Goal: Task Accomplishment & Management: Manage account settings

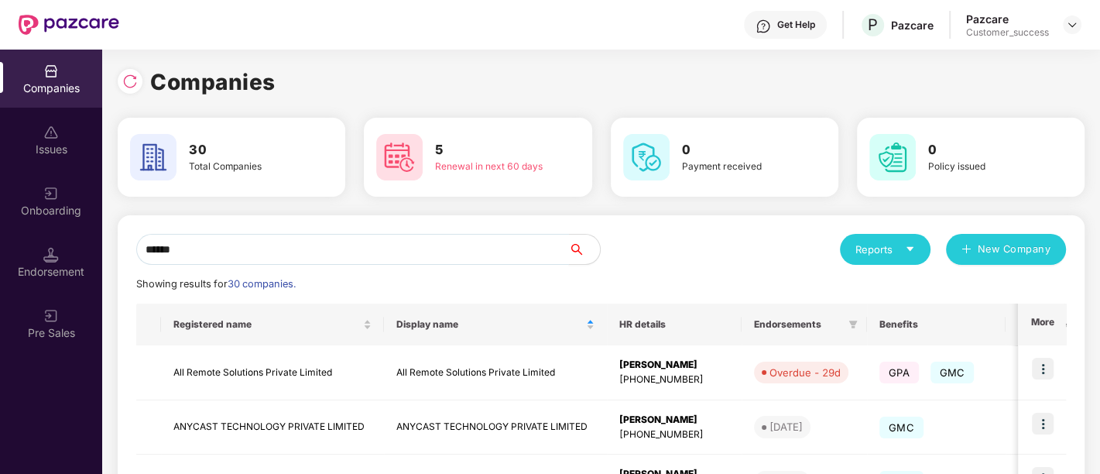
scroll to position [99, 0]
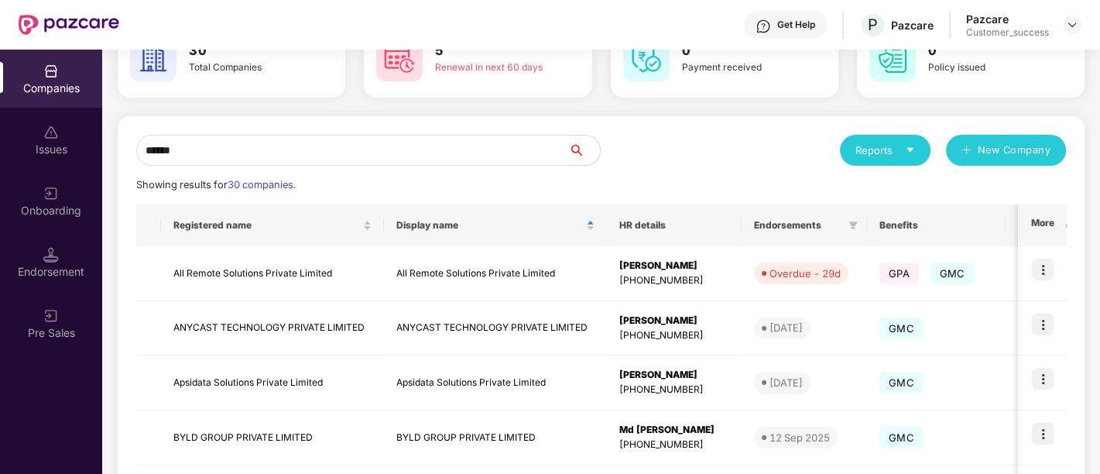
click at [283, 154] on input "******" at bounding box center [352, 150] width 433 height 31
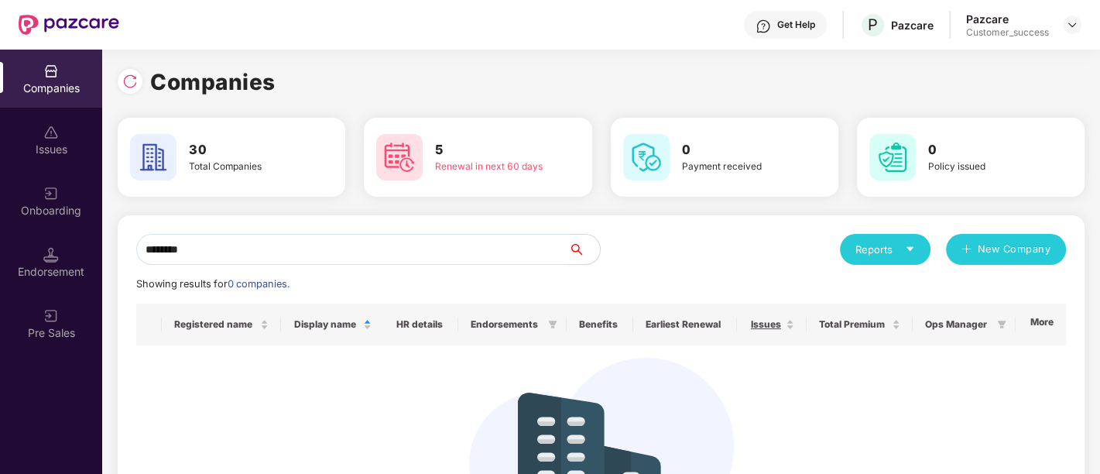
scroll to position [0, 0]
type input "*"
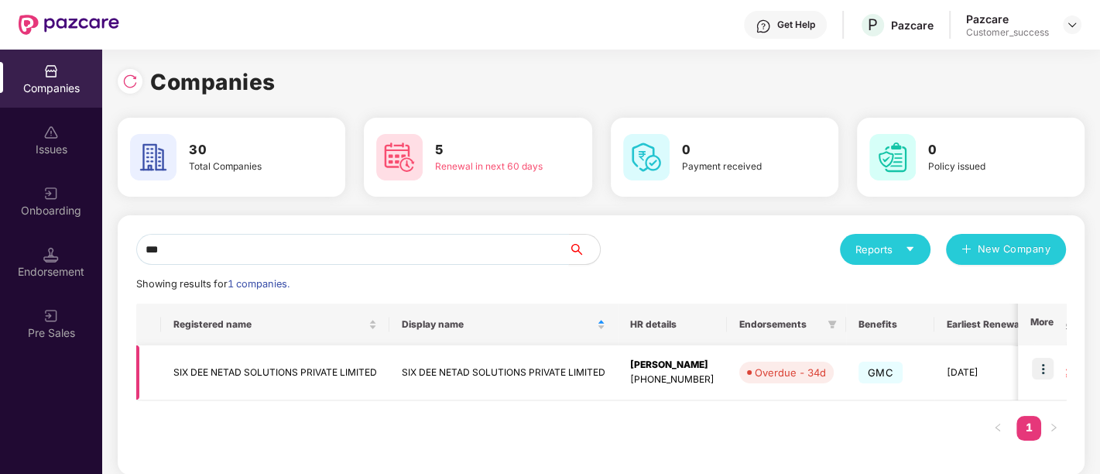
type input "***"
click at [1040, 368] on img at bounding box center [1043, 369] width 22 height 22
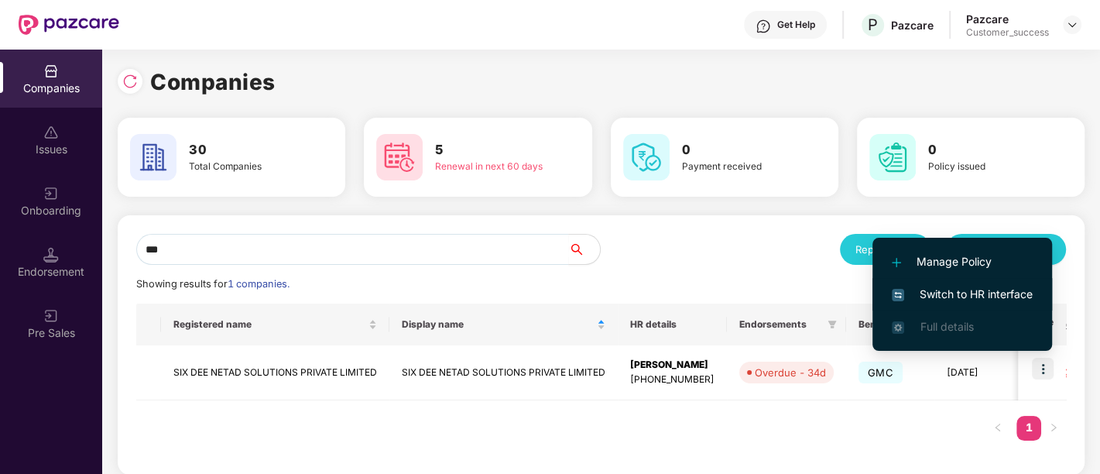
click at [958, 290] on span "Switch to HR interface" at bounding box center [962, 294] width 141 height 17
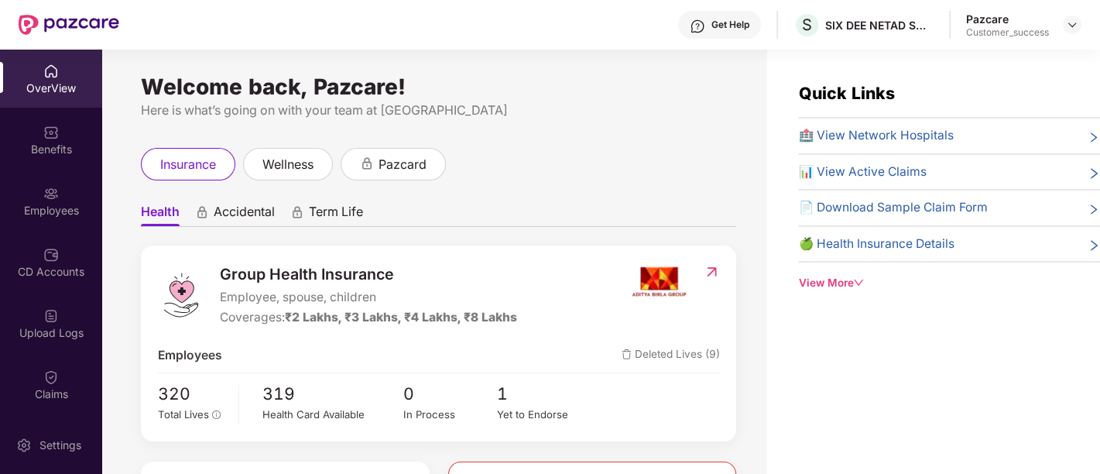
scroll to position [13, 0]
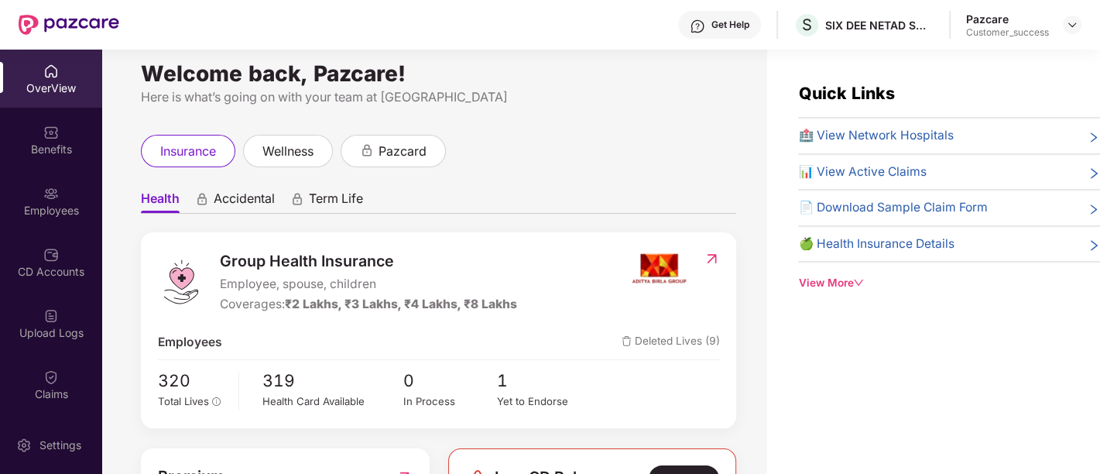
click at [880, 136] on span "🏥 View Network Hospitals" at bounding box center [875, 135] width 155 height 19
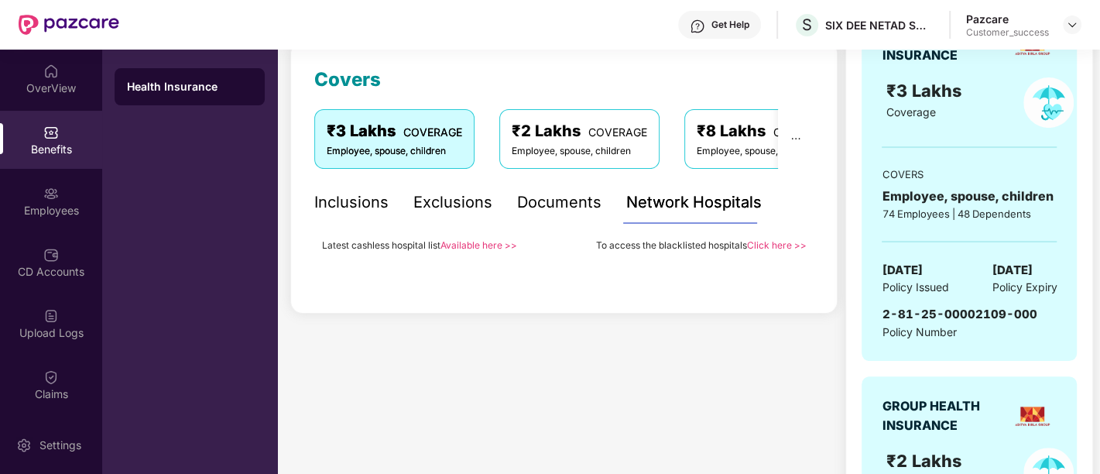
scroll to position [0, 0]
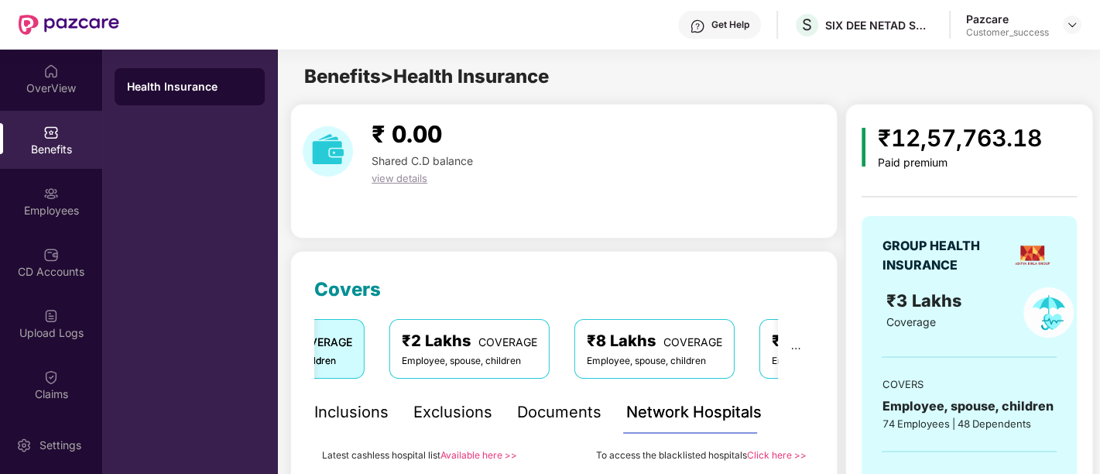
click at [477, 452] on link "Available here >>" at bounding box center [478, 455] width 77 height 12
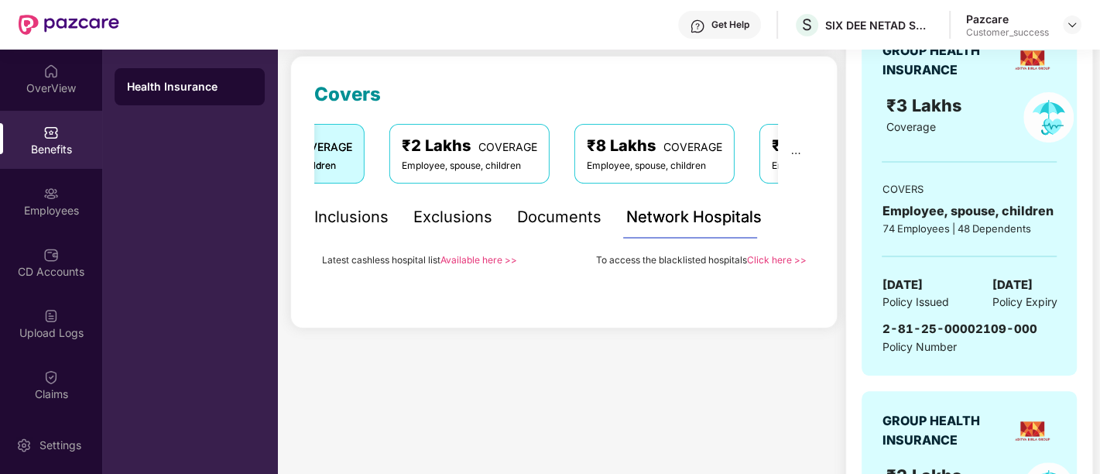
click at [488, 256] on link "Available here >>" at bounding box center [478, 260] width 77 height 12
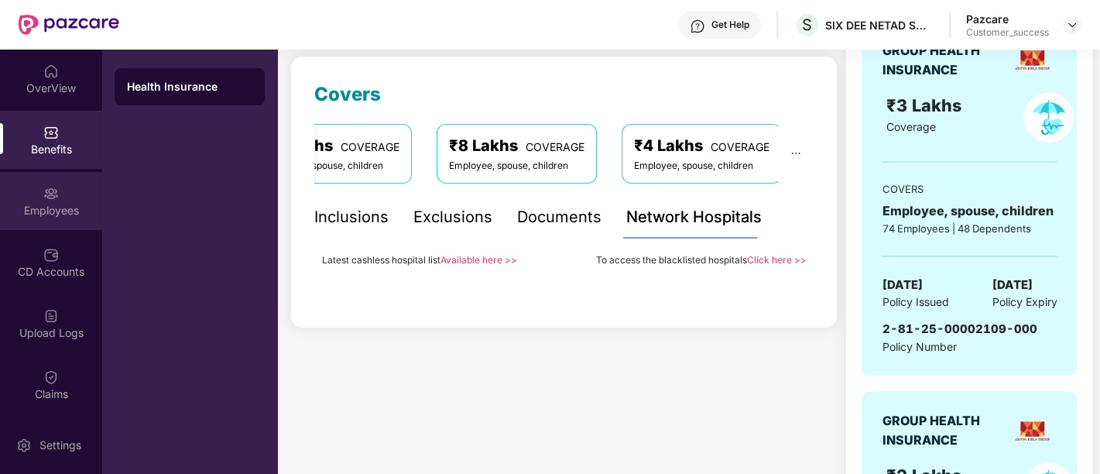
click at [36, 210] on div "Employees" at bounding box center [51, 210] width 102 height 15
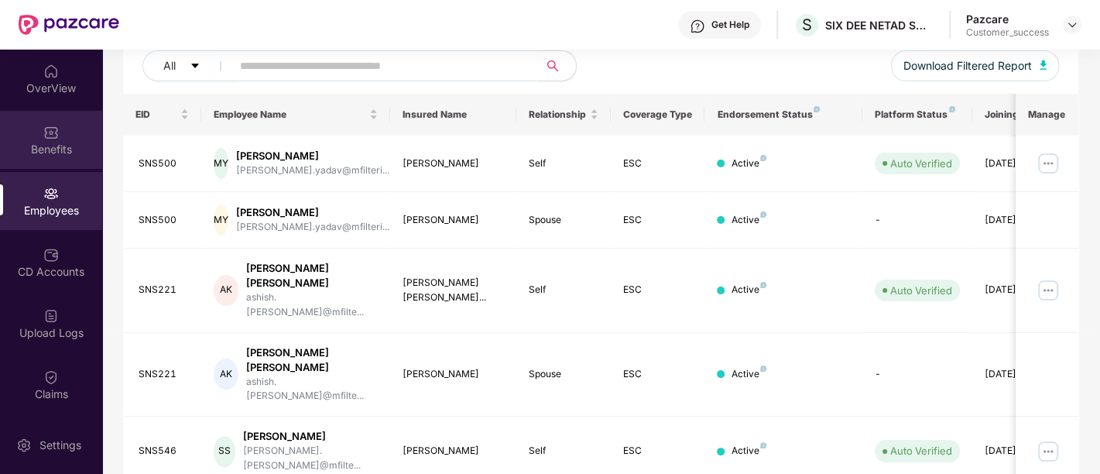
click at [58, 144] on div "Benefits" at bounding box center [51, 149] width 102 height 15
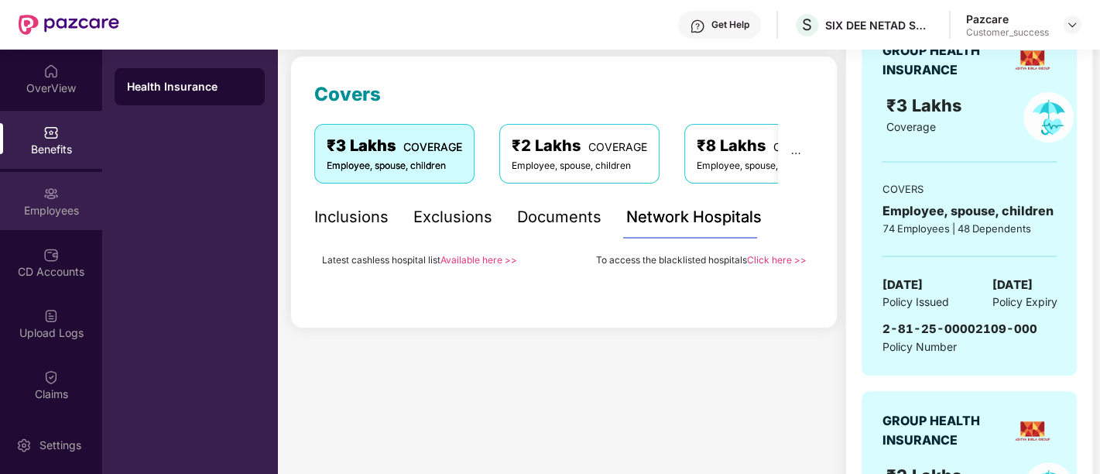
click at [39, 220] on div "Employees" at bounding box center [51, 201] width 102 height 58
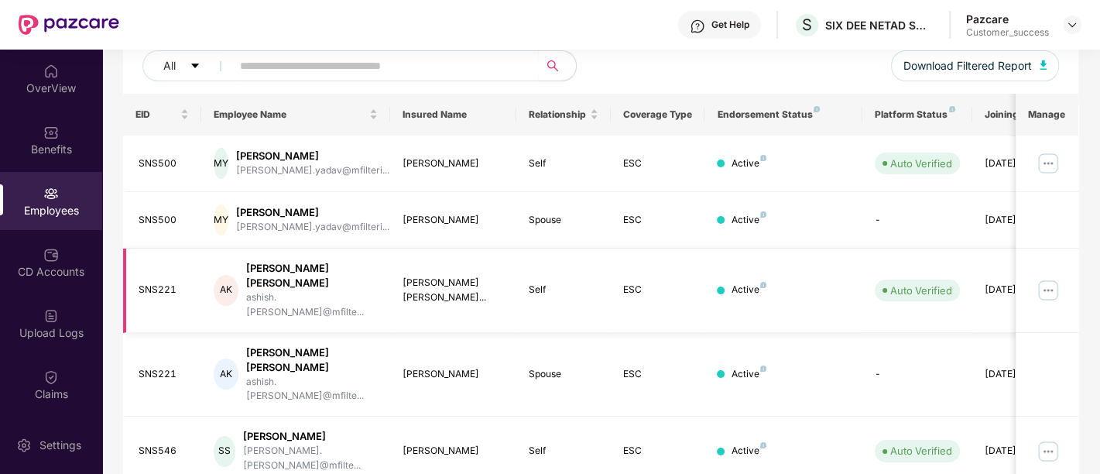
click at [1059, 278] on img at bounding box center [1047, 290] width 25 height 25
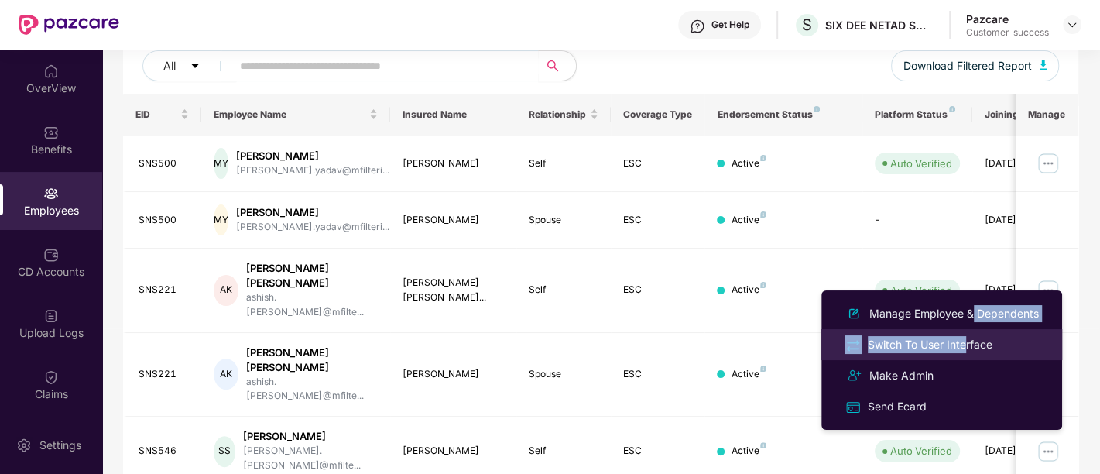
drag, startPoint x: 967, startPoint y: 323, endPoint x: 967, endPoint y: 347, distance: 23.2
click at [967, 347] on ul "Manage Employee & Dependents Switch To User Interface Make Admin Send Ecard" at bounding box center [941, 359] width 241 height 139
click at [967, 347] on div "Switch To User Interface" at bounding box center [929, 344] width 131 height 17
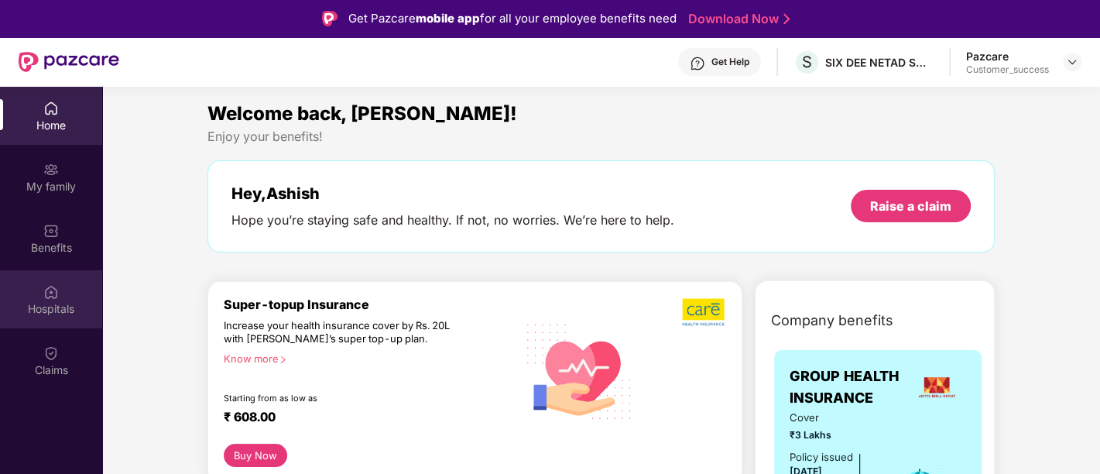
click at [51, 279] on div "Hospitals" at bounding box center [51, 299] width 102 height 58
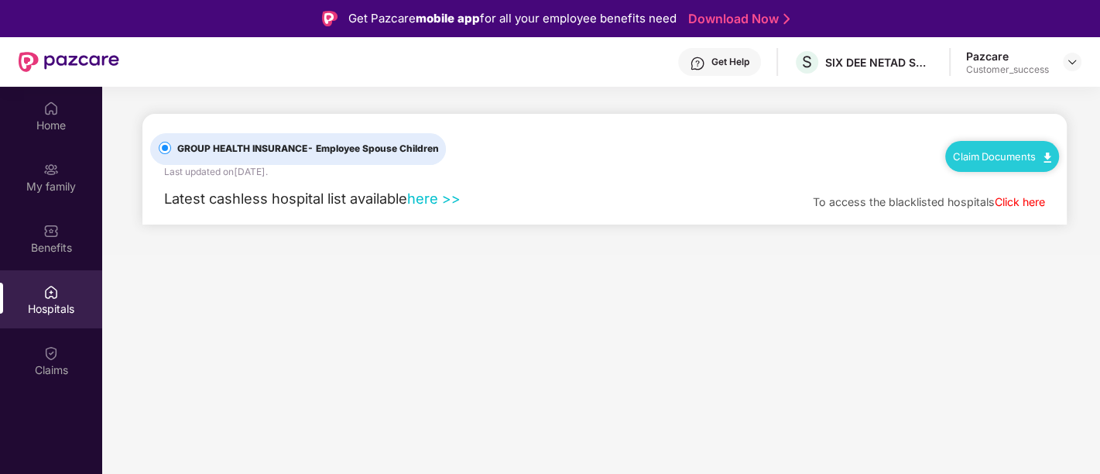
click at [448, 197] on link "here >>" at bounding box center [433, 198] width 53 height 17
click at [35, 161] on div "My family" at bounding box center [51, 177] width 102 height 58
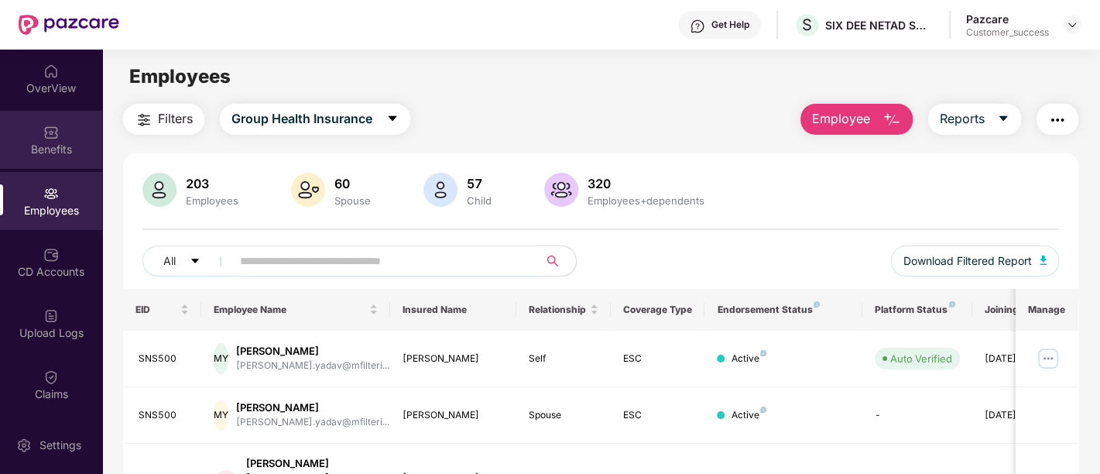
click at [26, 121] on div "Benefits" at bounding box center [51, 140] width 102 height 58
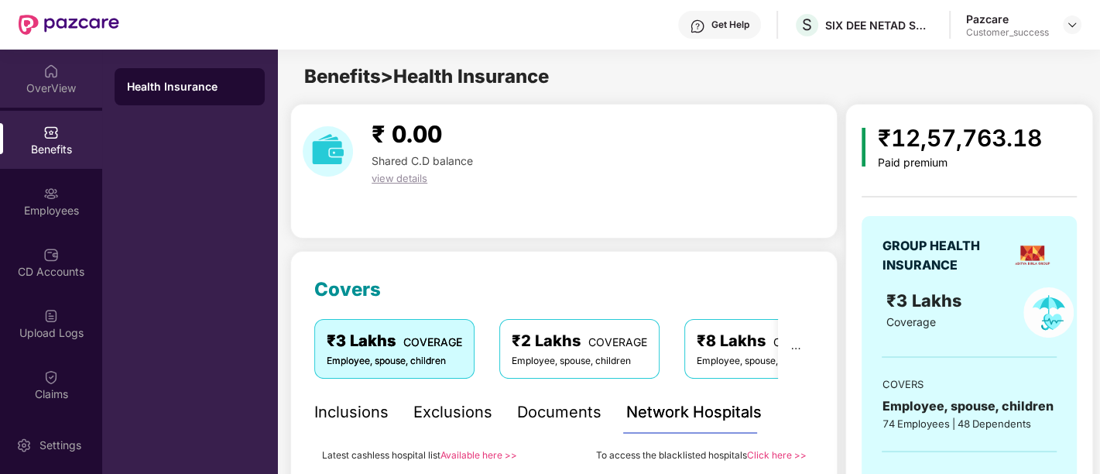
click at [21, 70] on div "OverView" at bounding box center [51, 79] width 102 height 58
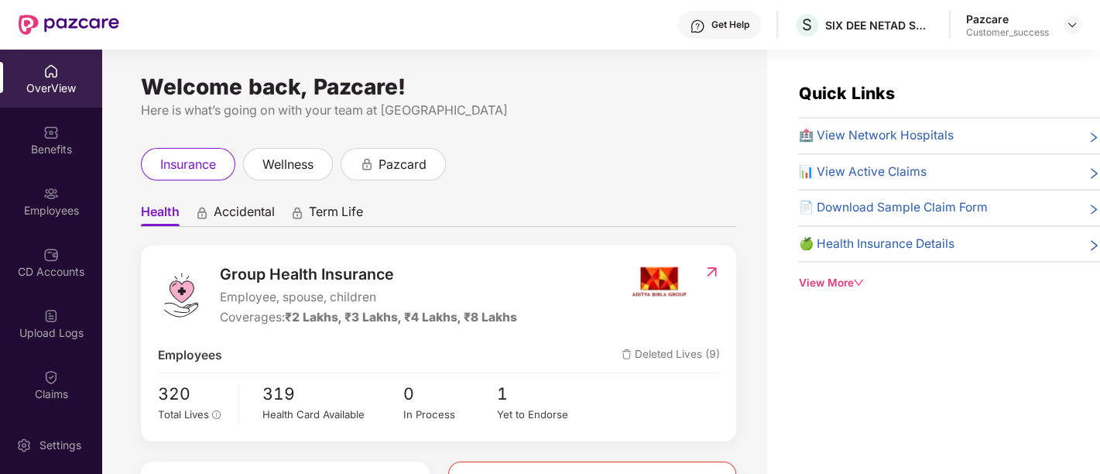
click at [1061, 22] on div "Pazcare Customer_success" at bounding box center [1023, 25] width 115 height 27
click at [1068, 22] on img at bounding box center [1072, 25] width 12 height 12
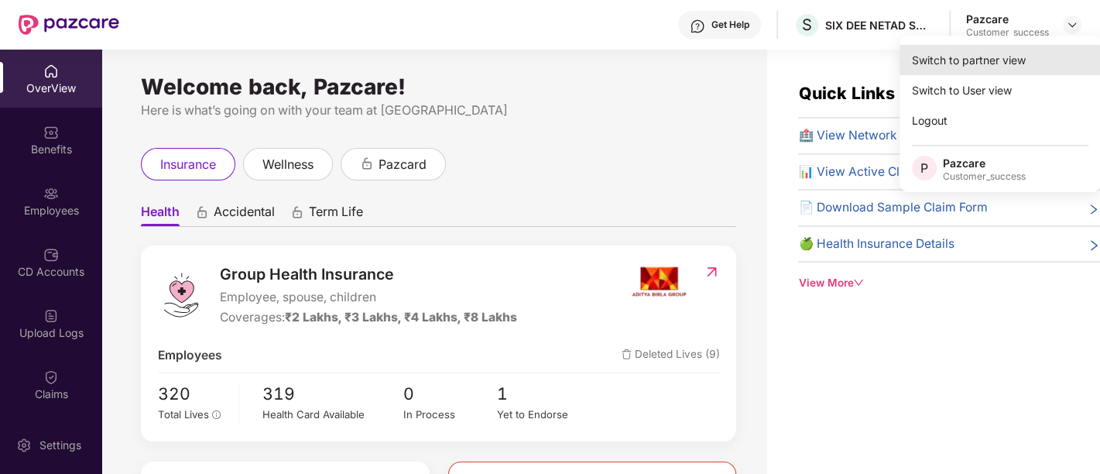
click at [944, 67] on div "Switch to partner view" at bounding box center [999, 60] width 201 height 30
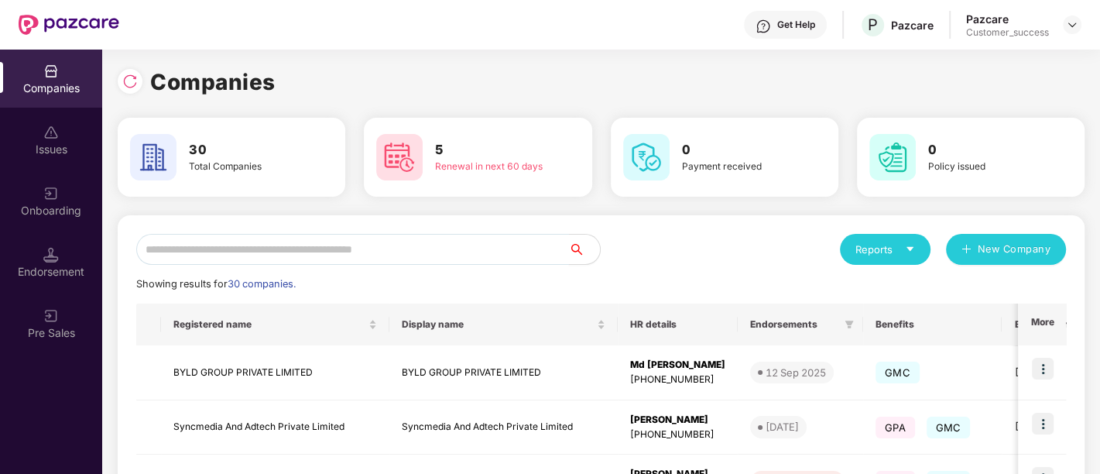
click at [338, 255] on input "text" at bounding box center [352, 249] width 433 height 31
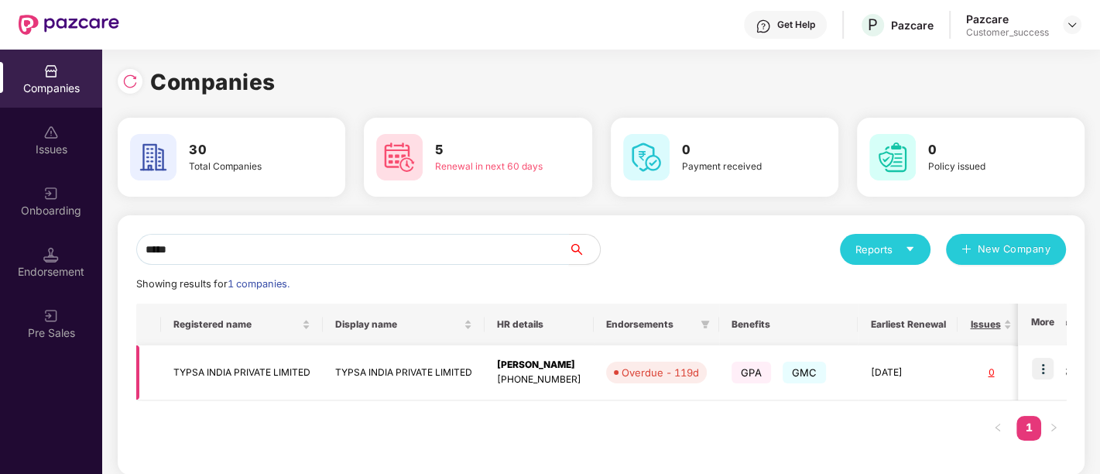
type input "*****"
click at [1043, 367] on img at bounding box center [1043, 369] width 22 height 22
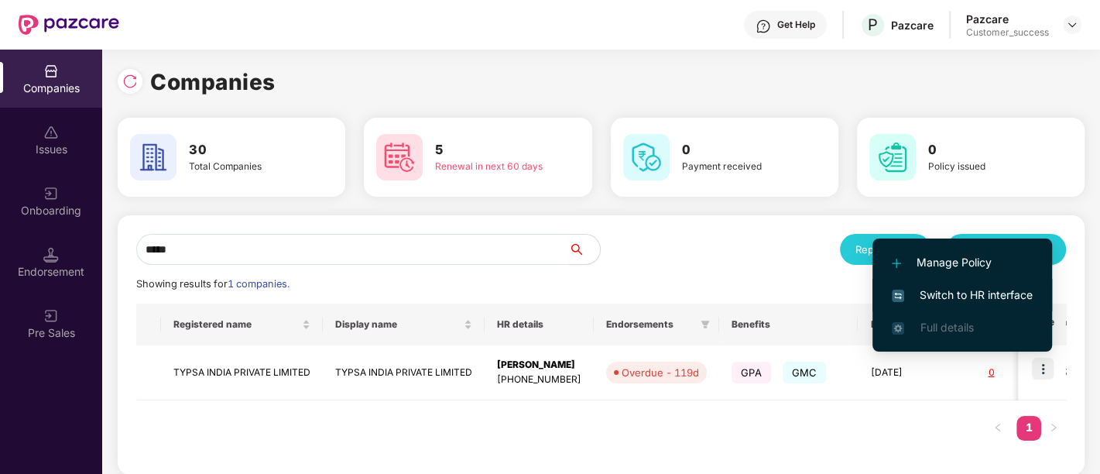
click at [952, 289] on span "Switch to HR interface" at bounding box center [962, 294] width 141 height 17
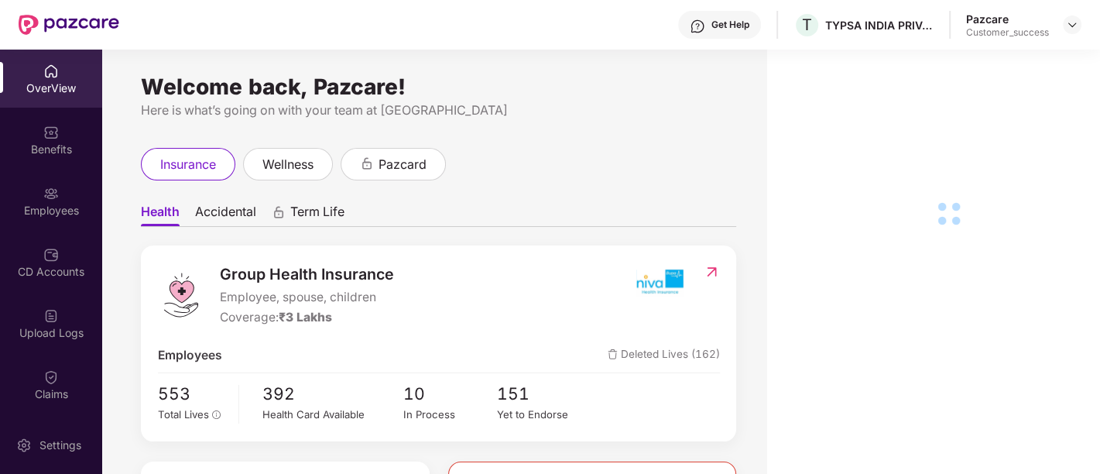
click at [47, 204] on div "Employees" at bounding box center [51, 210] width 102 height 15
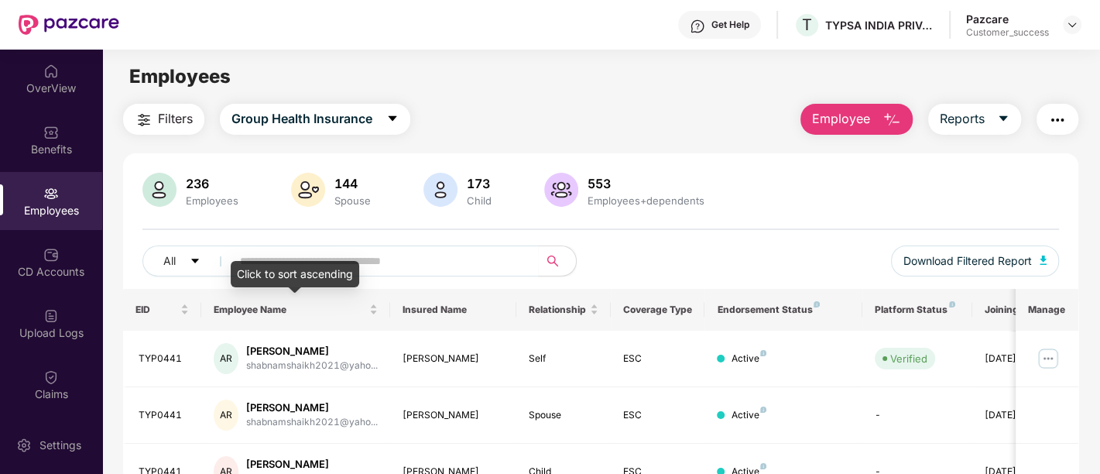
click at [285, 265] on div "Click to sort ascending" at bounding box center [295, 274] width 128 height 26
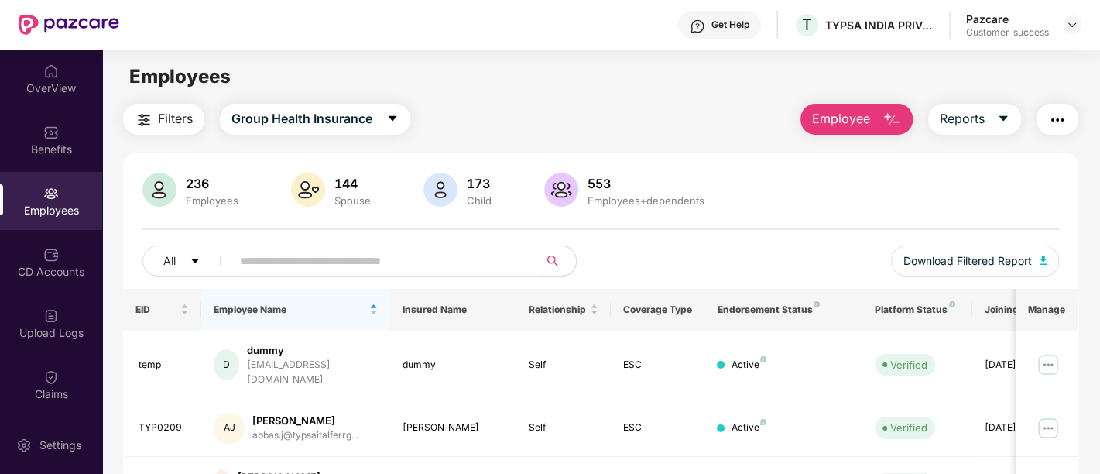
click at [332, 268] on input "text" at bounding box center [379, 260] width 278 height 23
paste input "*******"
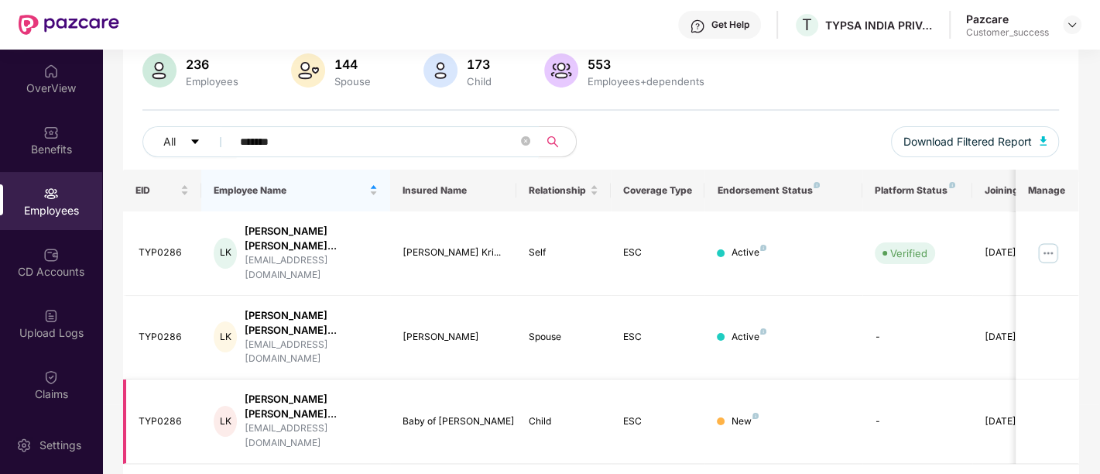
type input "*******"
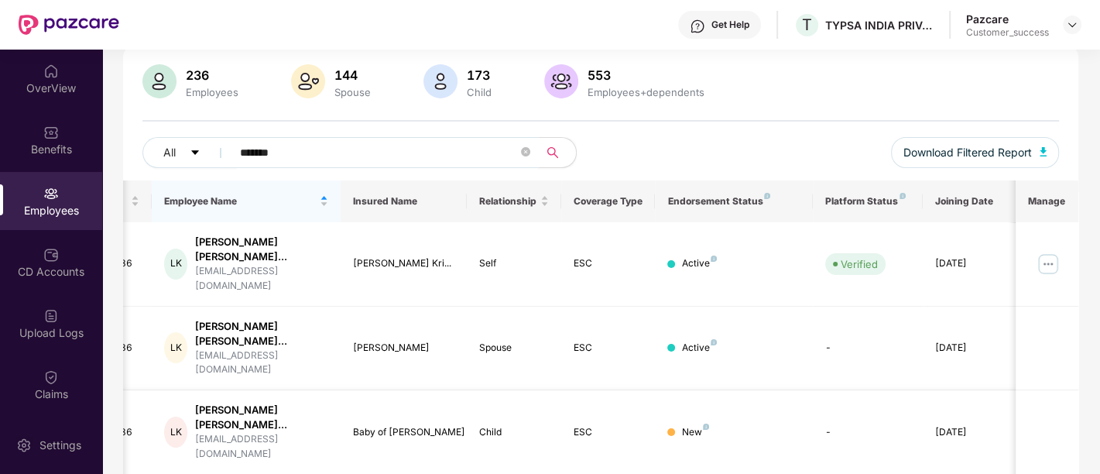
scroll to position [119, 0]
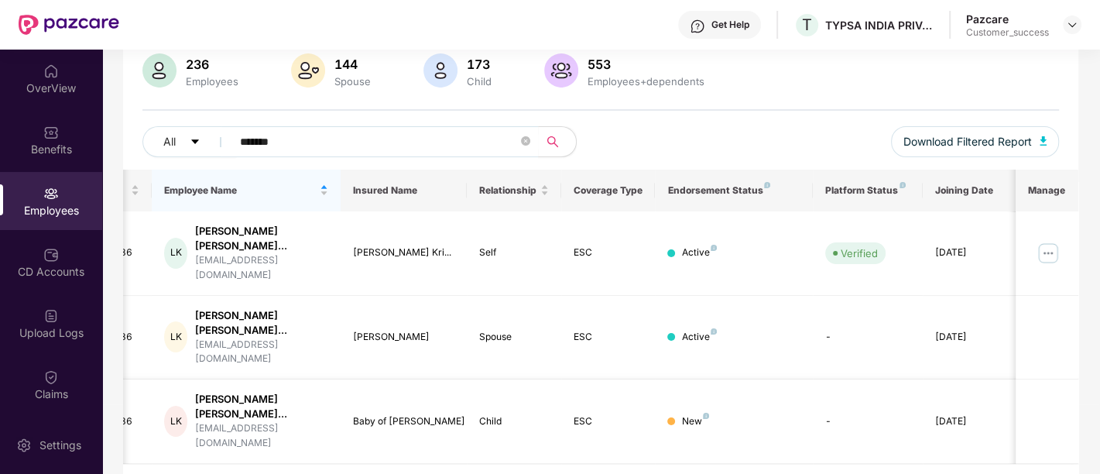
click at [561, 405] on td "ESC" at bounding box center [608, 421] width 94 height 84
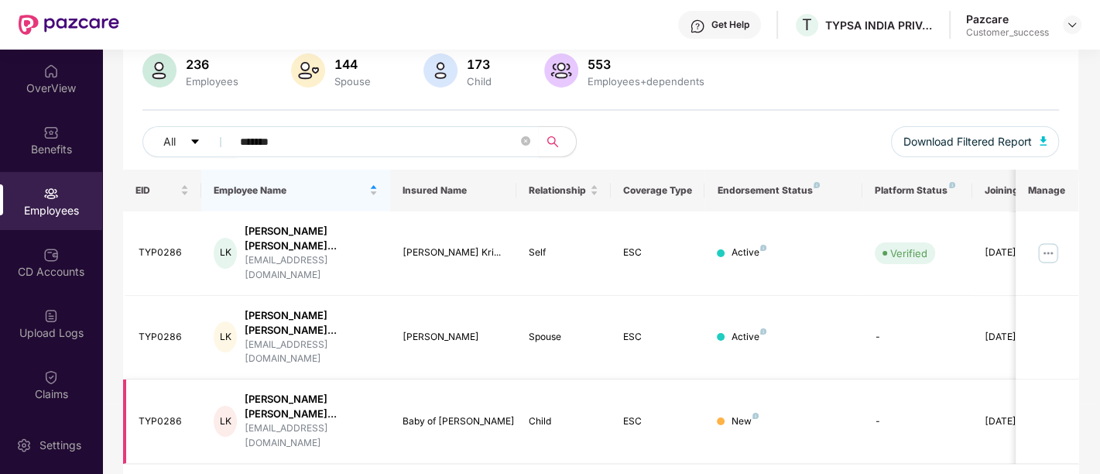
scroll to position [0, 50]
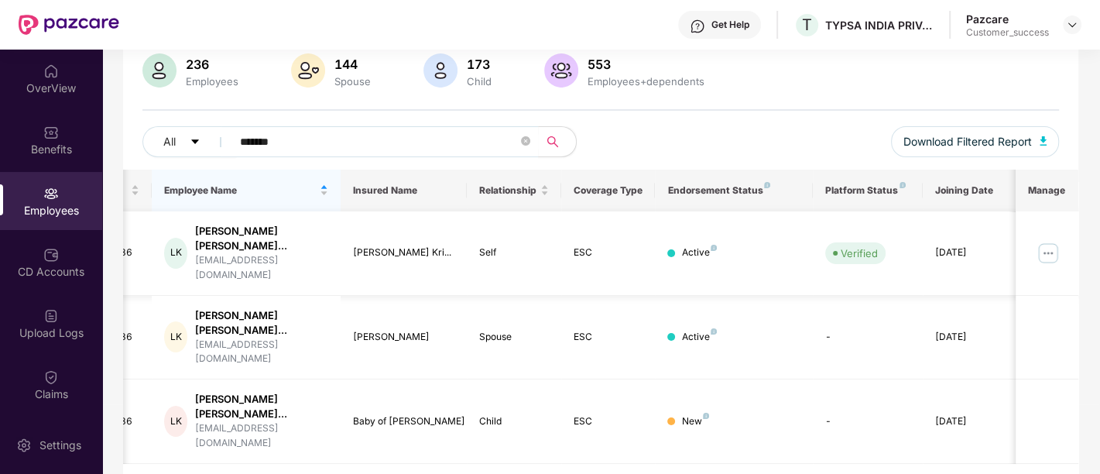
click at [1041, 248] on img at bounding box center [1047, 253] width 25 height 25
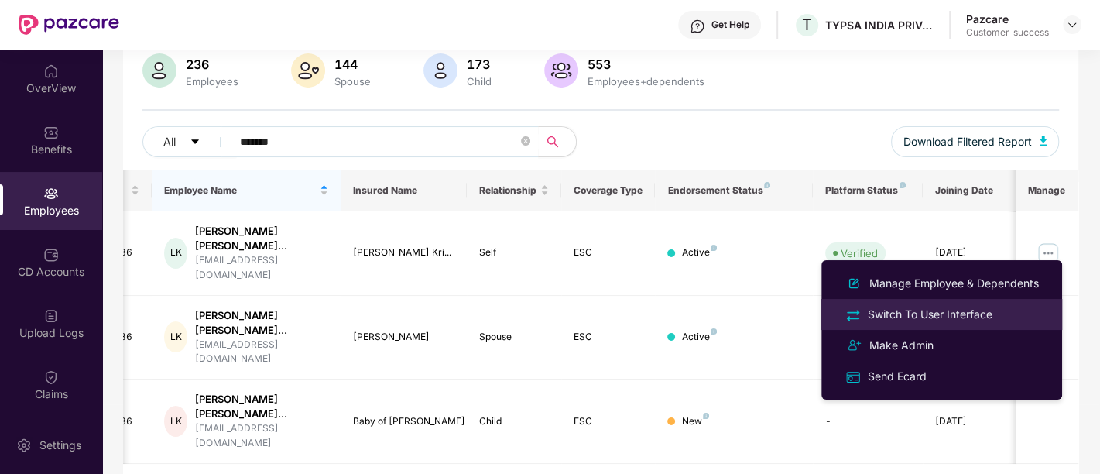
click at [956, 302] on li "Switch To User Interface" at bounding box center [941, 314] width 241 height 31
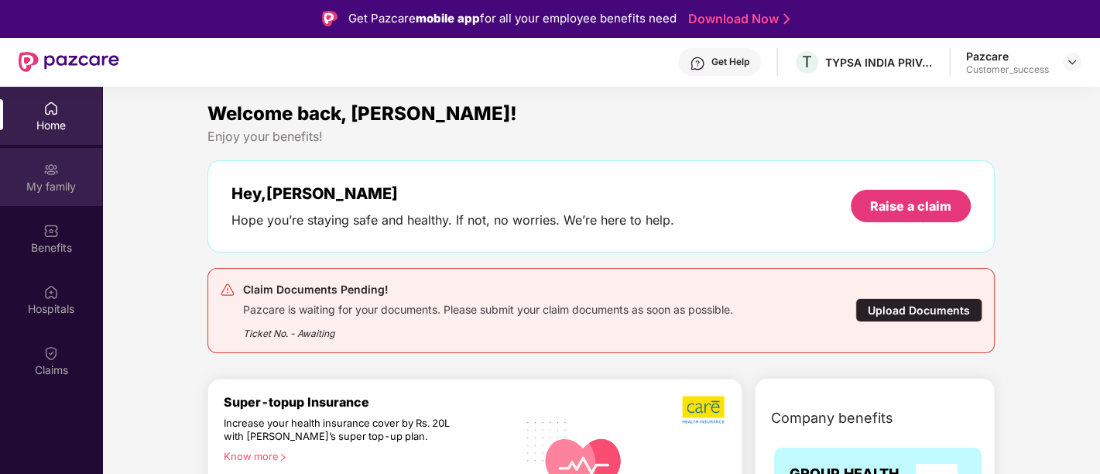
click at [66, 181] on div "My family" at bounding box center [51, 186] width 102 height 15
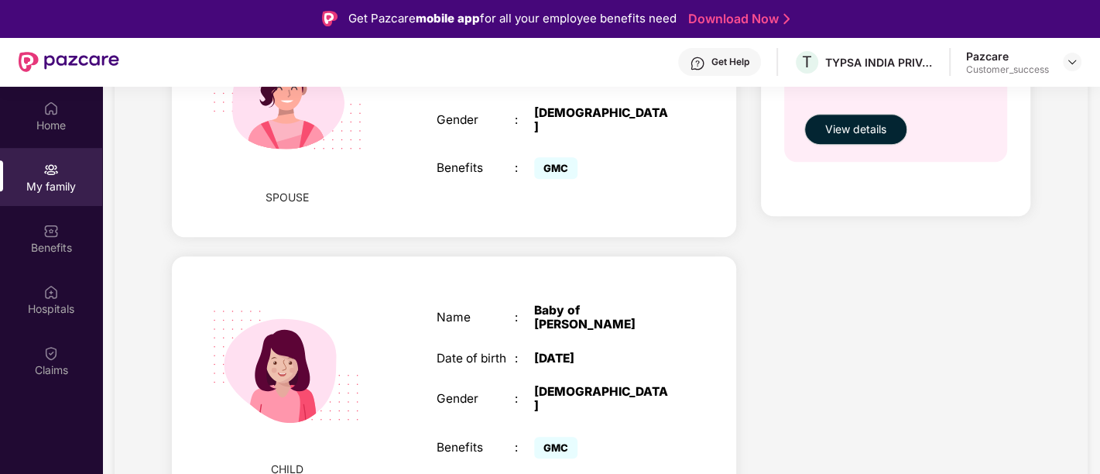
scroll to position [86, 0]
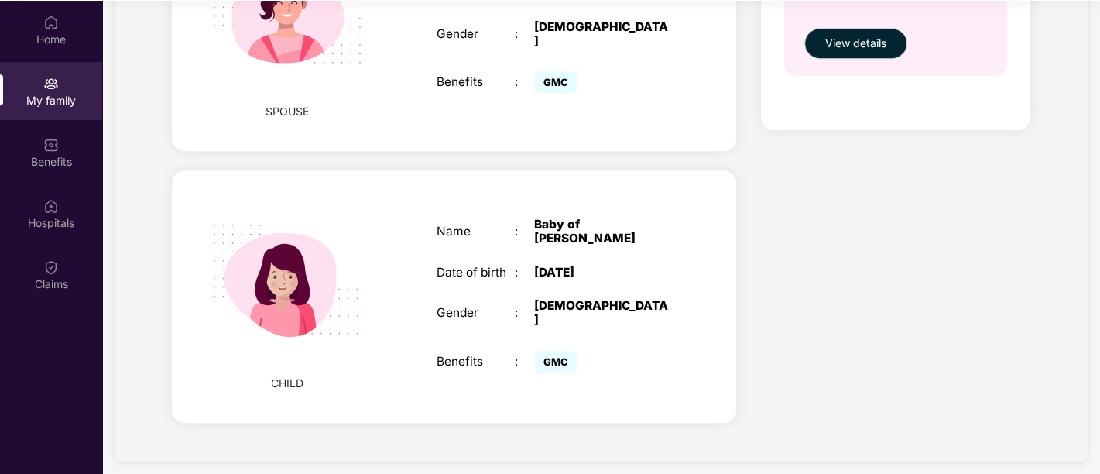
click at [344, 329] on img at bounding box center [287, 280] width 189 height 189
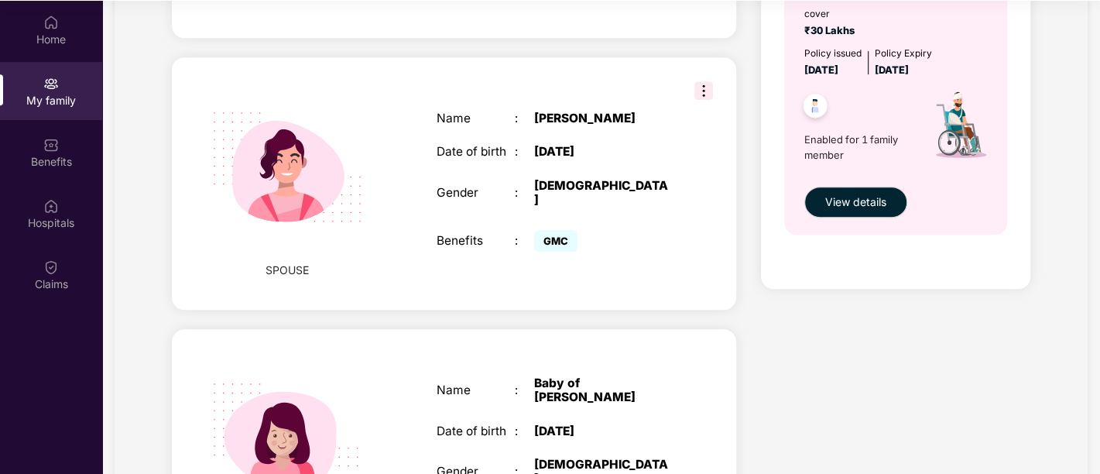
scroll to position [555, 0]
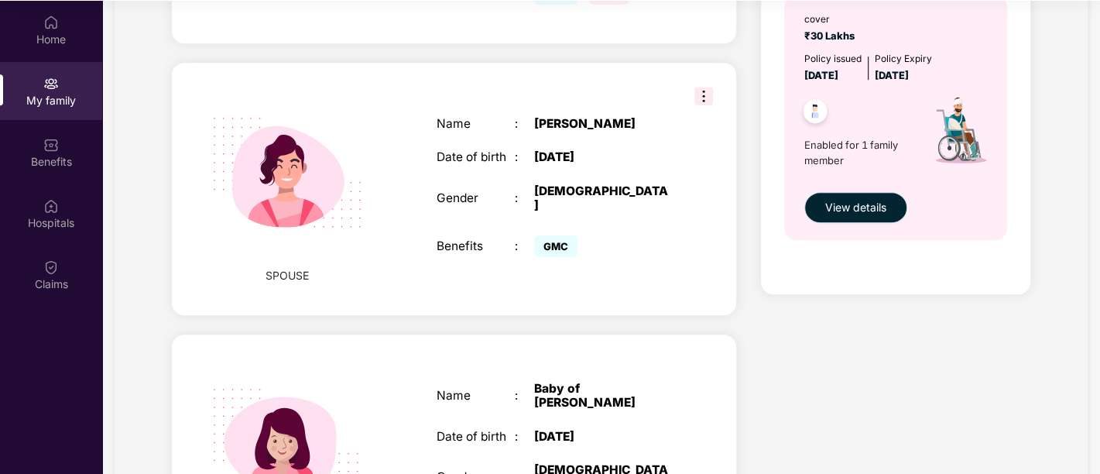
click at [881, 196] on button "View details" at bounding box center [855, 207] width 103 height 31
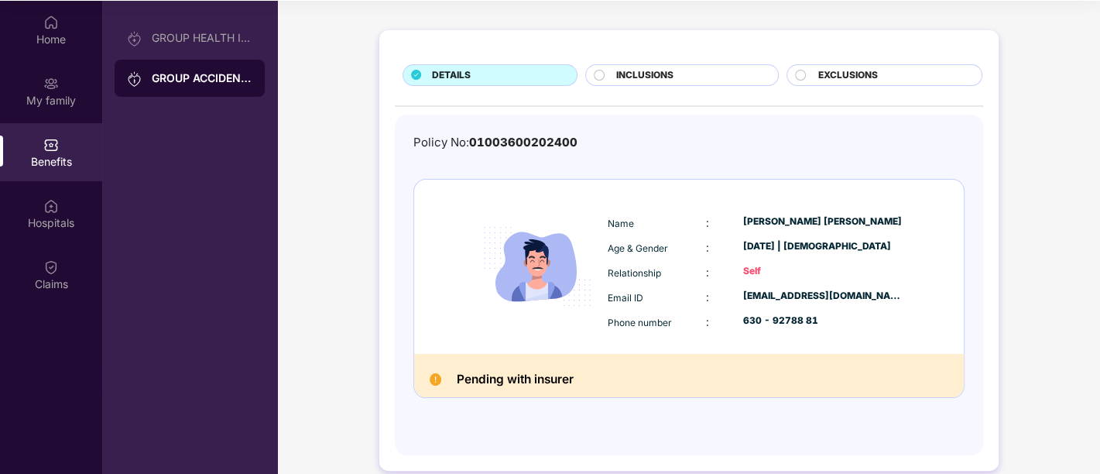
scroll to position [70, 0]
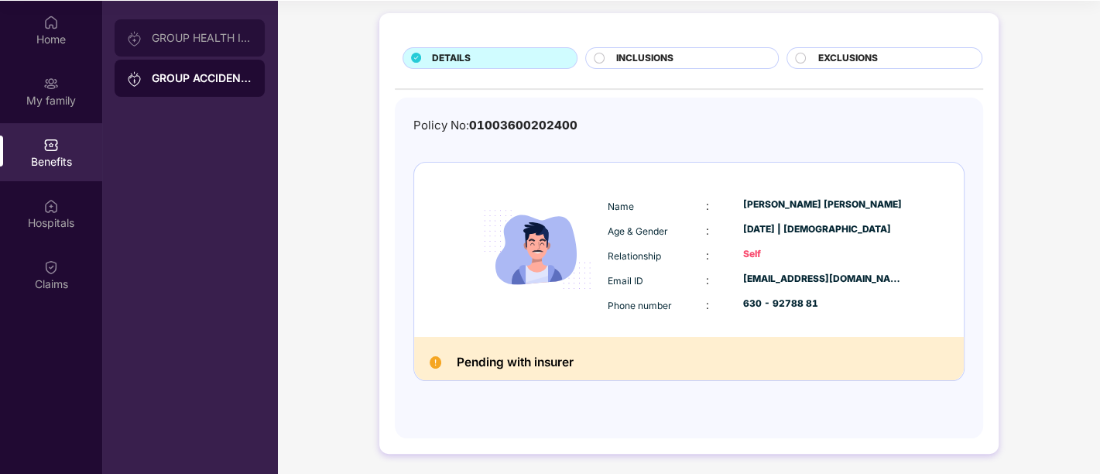
click at [230, 47] on div "GROUP HEALTH INSURANCE" at bounding box center [190, 37] width 150 height 37
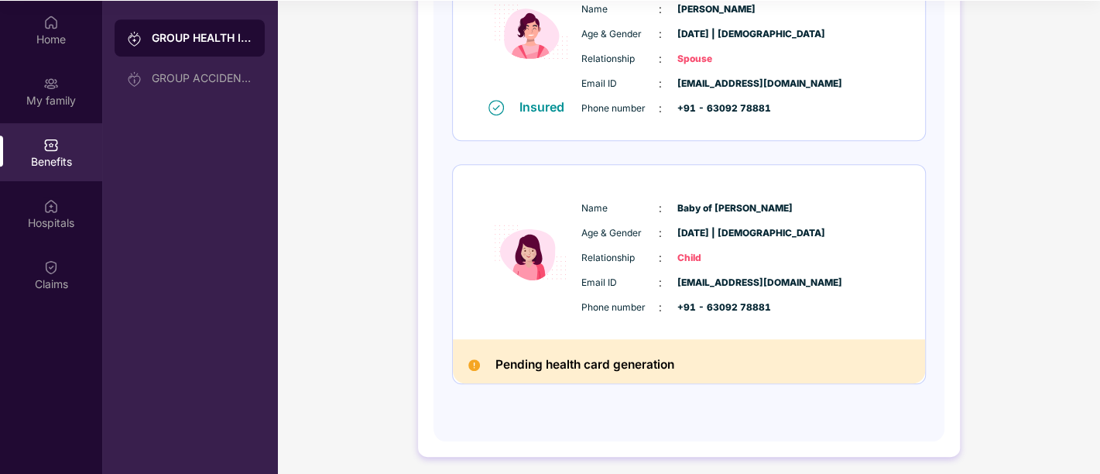
scroll to position [512, 0]
drag, startPoint x: 599, startPoint y: 230, endPoint x: 667, endPoint y: 228, distance: 68.1
click at [667, 228] on div "Age & Gender : [DATE] | [DEMOGRAPHIC_DATA]" at bounding box center [734, 233] width 307 height 17
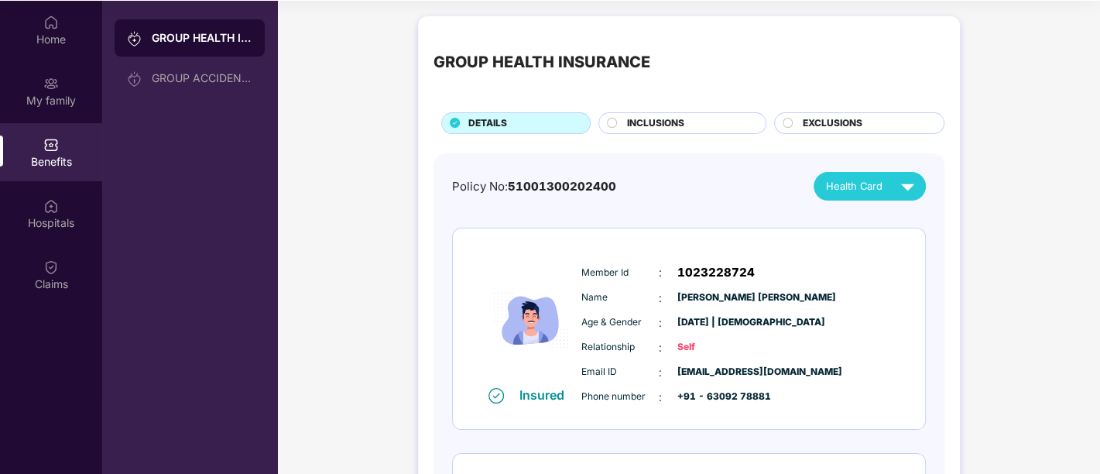
scroll to position [0, 0]
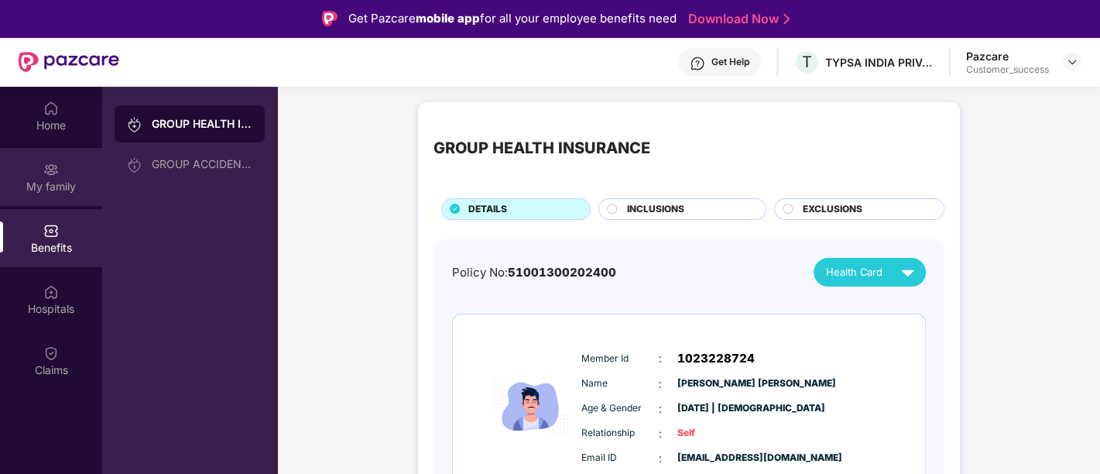
click at [43, 158] on div "My family" at bounding box center [51, 177] width 102 height 58
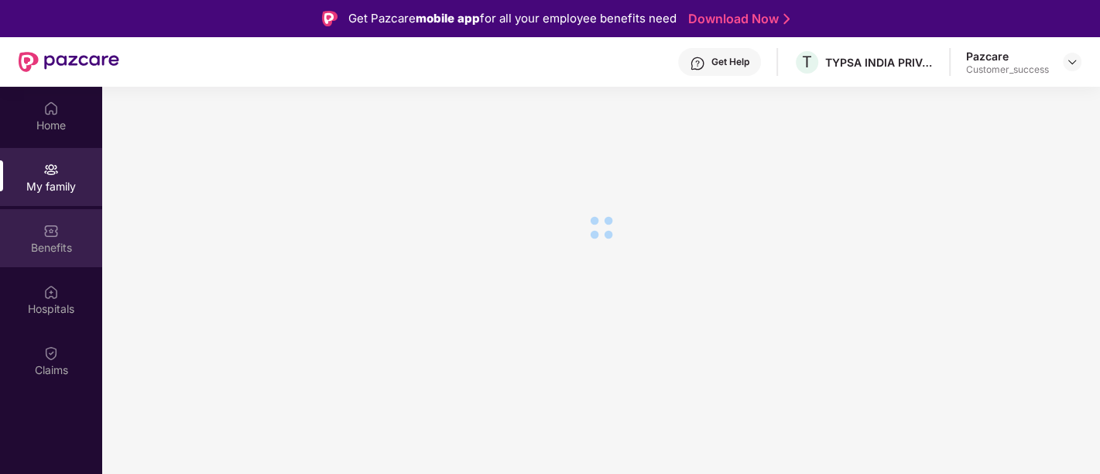
click at [47, 244] on div "Benefits" at bounding box center [51, 247] width 102 height 15
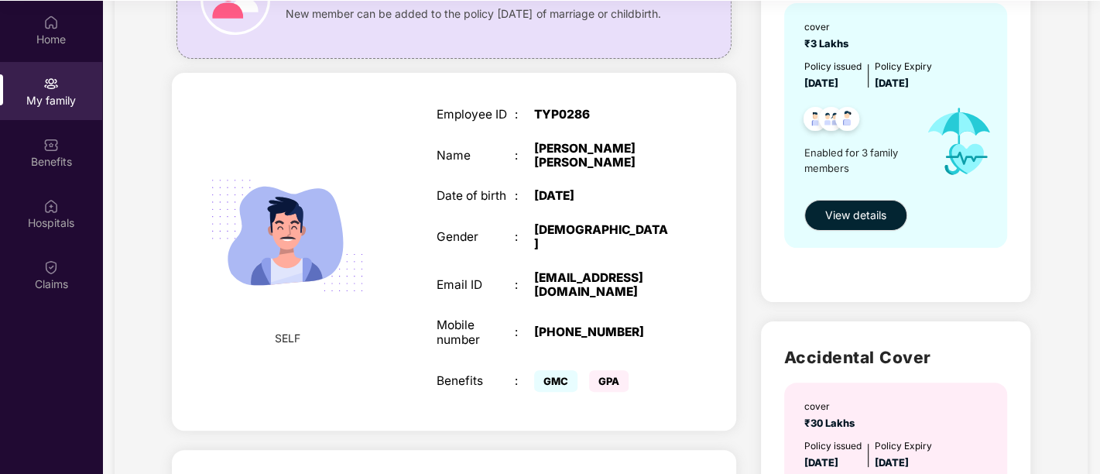
scroll to position [141, 0]
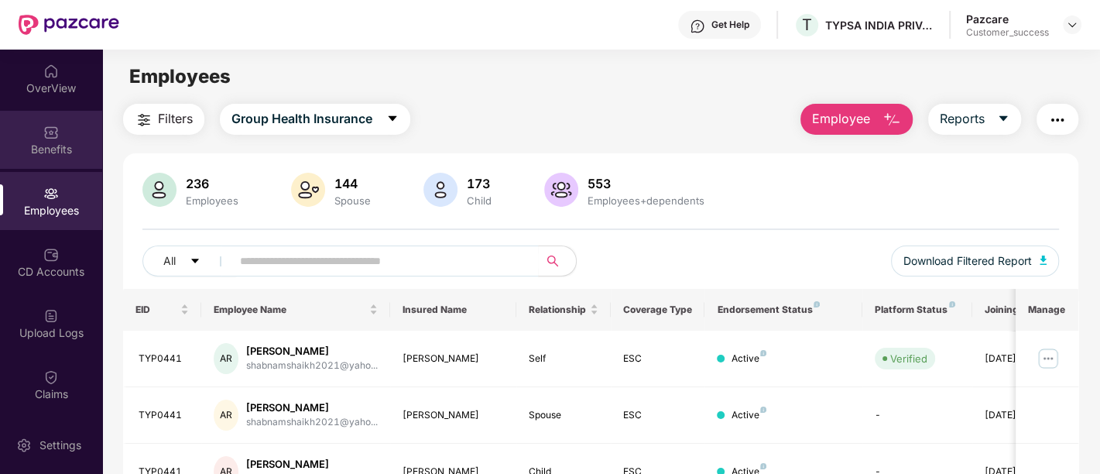
click at [38, 128] on div "Benefits" at bounding box center [51, 140] width 102 height 58
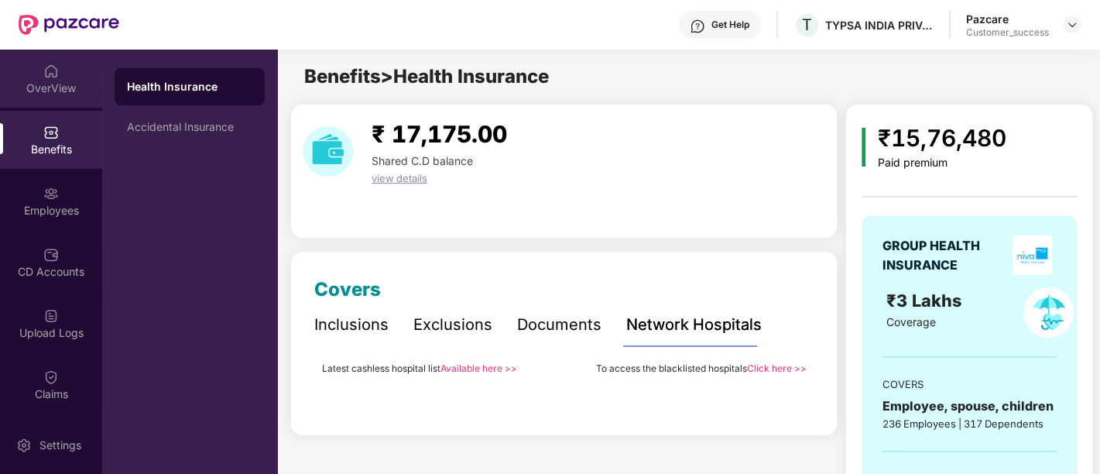
click at [60, 67] on div "OverView" at bounding box center [51, 79] width 102 height 58
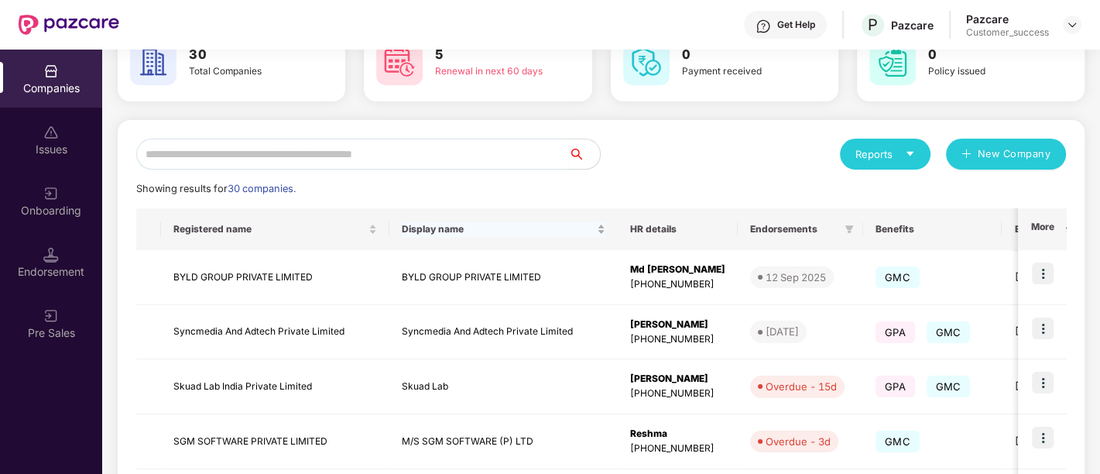
scroll to position [96, 0]
click at [378, 158] on input "text" at bounding box center [352, 153] width 433 height 31
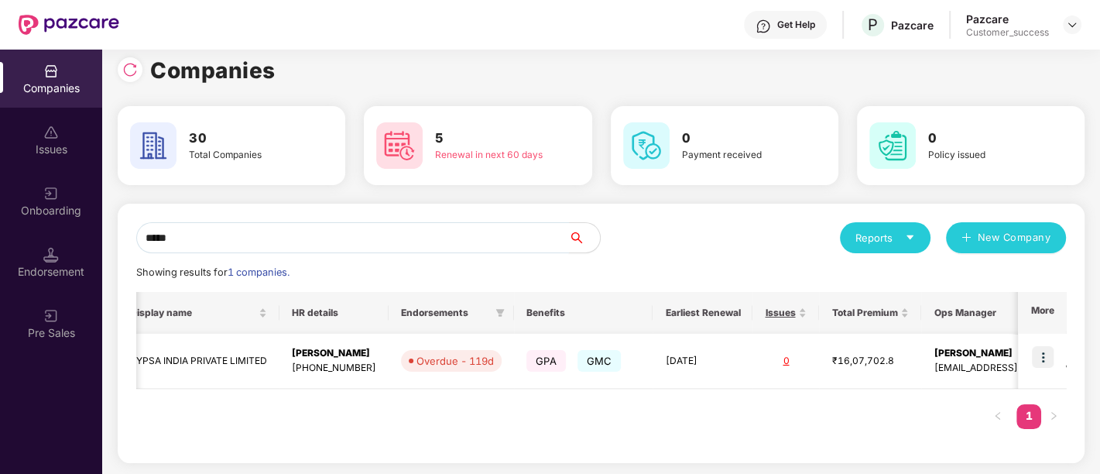
scroll to position [0, 254]
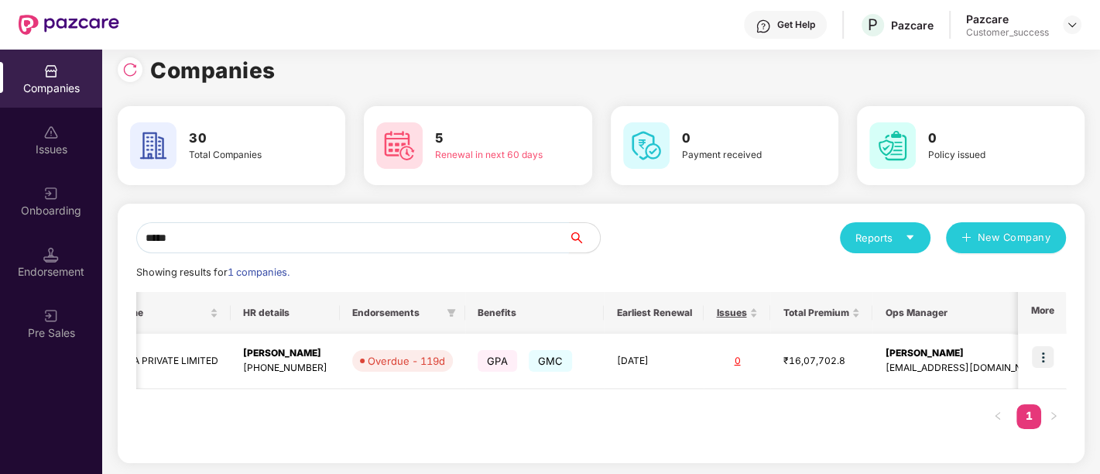
type input "*****"
drag, startPoint x: 1009, startPoint y: 370, endPoint x: 878, endPoint y: 380, distance: 131.9
click at [878, 380] on td "[PERSON_NAME] [PERSON_NAME][EMAIL_ADDRESS][DOMAIN_NAME]" at bounding box center [964, 361] width 185 height 55
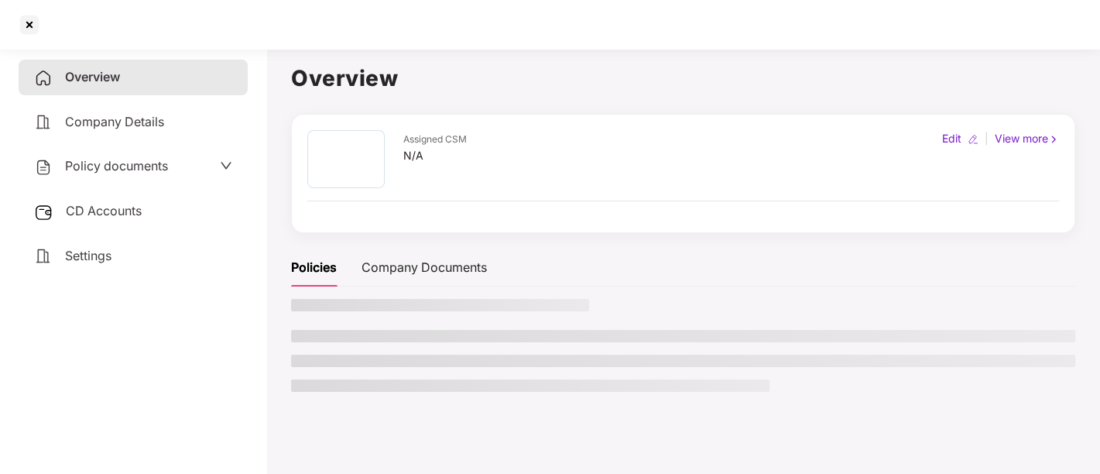
copy div "[EMAIL_ADDRESS][DOMAIN_NAME]"
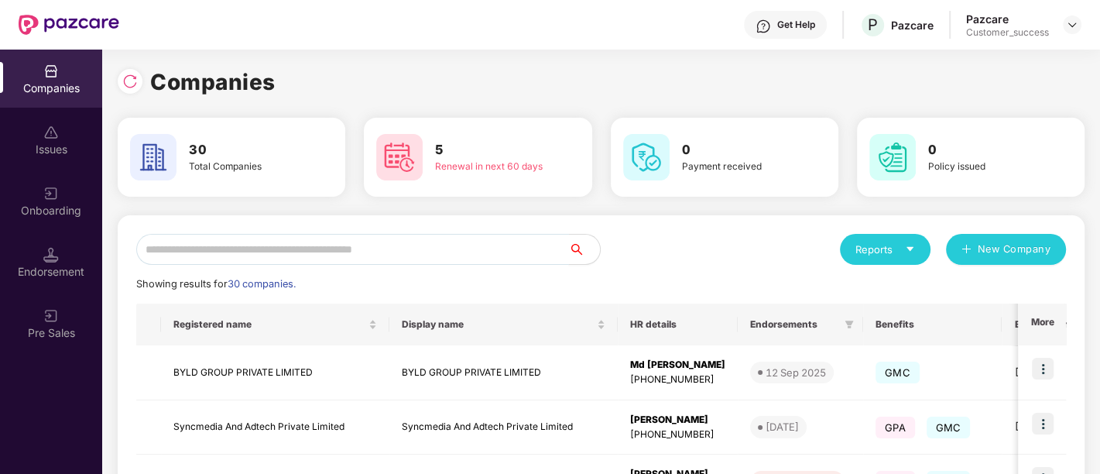
click at [418, 248] on input "text" at bounding box center [352, 249] width 433 height 31
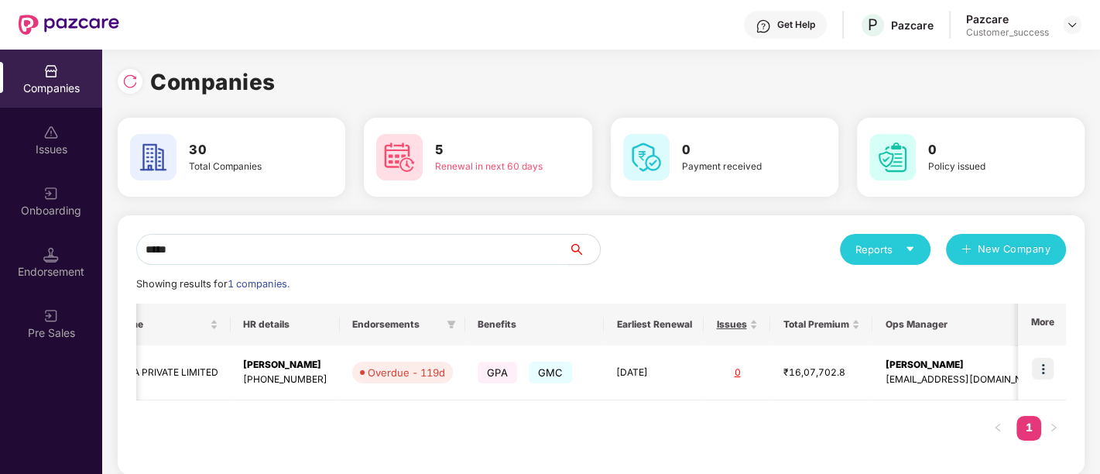
click at [294, 250] on input "*****" at bounding box center [352, 249] width 433 height 31
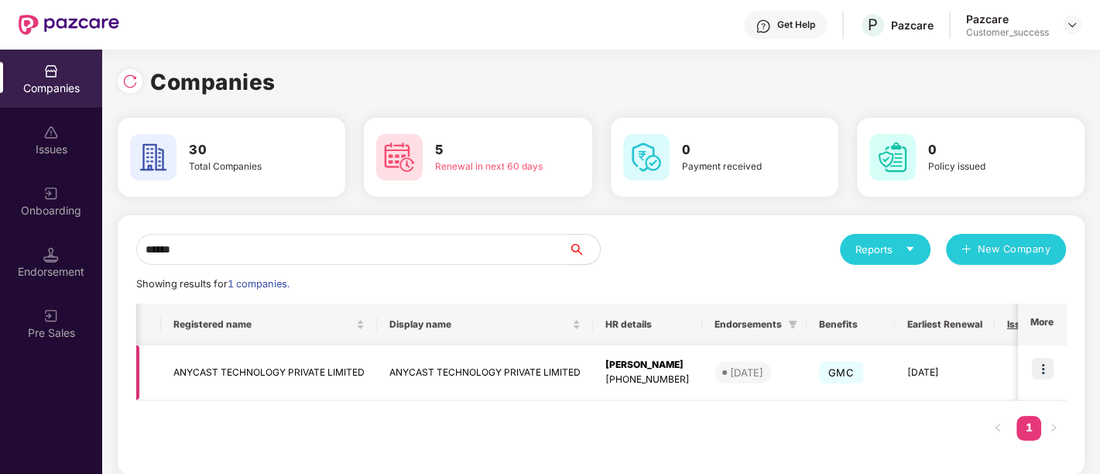
scroll to position [0, 275]
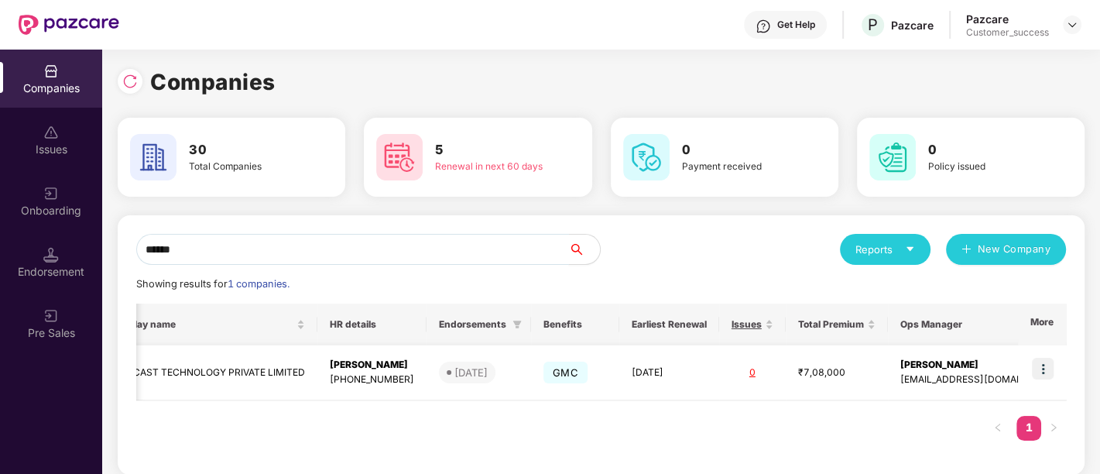
type input "******"
click at [1046, 377] on img at bounding box center [1043, 369] width 22 height 22
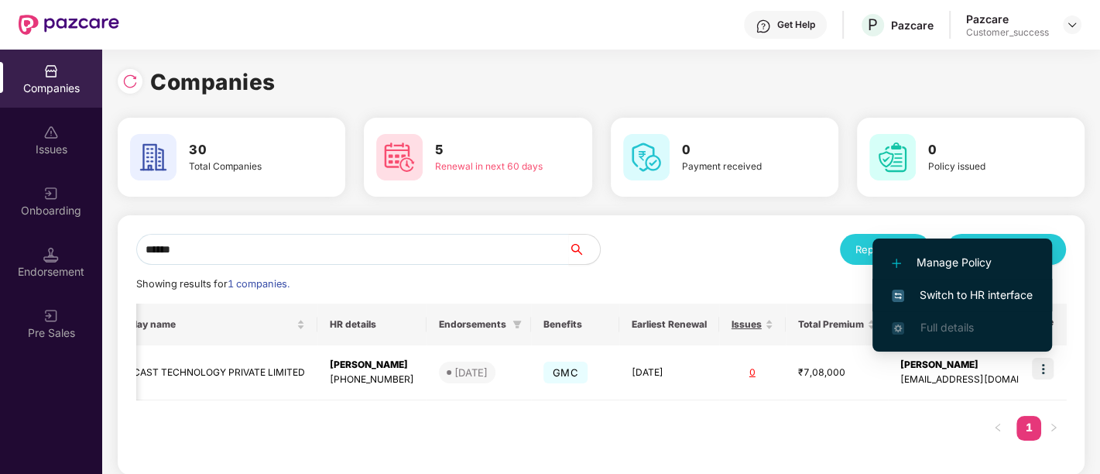
click at [958, 293] on span "Switch to HR interface" at bounding box center [962, 294] width 141 height 17
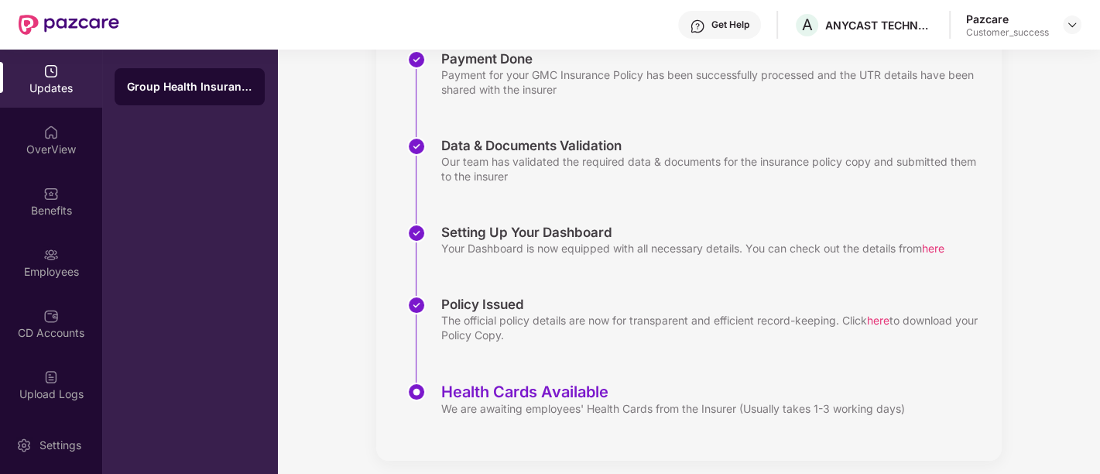
scroll to position [251, 0]
click at [877, 320] on span "here" at bounding box center [878, 319] width 22 height 13
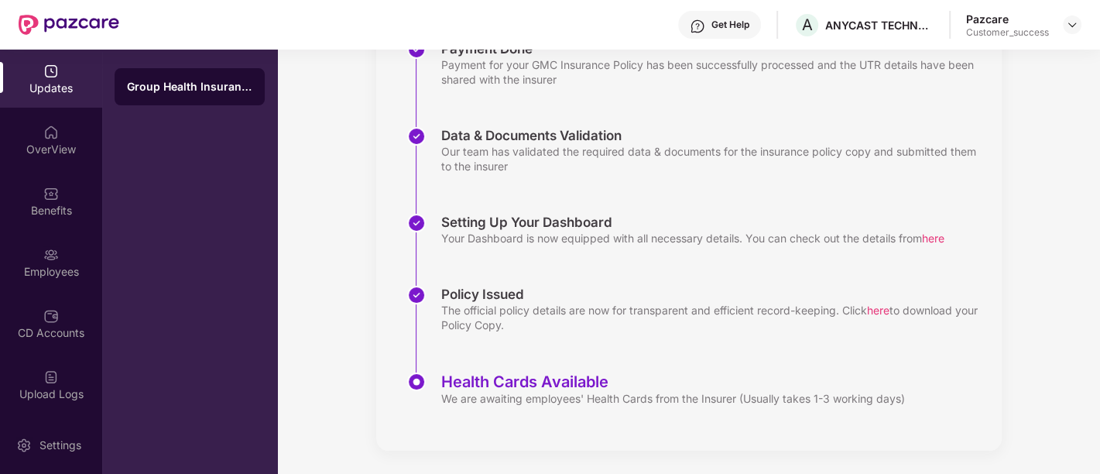
drag, startPoint x: 537, startPoint y: 333, endPoint x: 440, endPoint y: 286, distance: 108.0
click at [440, 286] on div "Policy Issued The official policy details are now for transparent and efficient…" at bounding box center [704, 329] width 594 height 87
click at [441, 286] on div "Policy Issued" at bounding box center [713, 294] width 545 height 17
drag, startPoint x: 440, startPoint y: 286, endPoint x: 526, endPoint y: 322, distance: 93.7
click at [526, 322] on div "Policy Issued The official policy details are now for transparent and efficient…" at bounding box center [713, 309] width 545 height 46
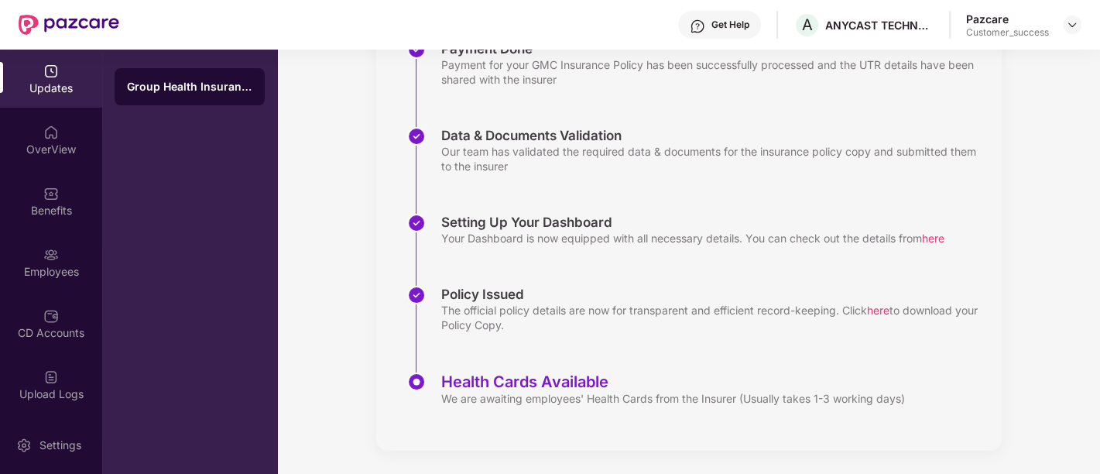
click at [526, 322] on div "The official policy details are now for transparent and efficient record-keepin…" at bounding box center [713, 317] width 545 height 29
drag, startPoint x: 528, startPoint y: 323, endPoint x: 430, endPoint y: 289, distance: 104.3
click at [430, 289] on div "Policy Issued The official policy details are now for transparent and efficient…" at bounding box center [704, 329] width 594 height 87
click at [59, 204] on div "Benefits" at bounding box center [51, 210] width 102 height 15
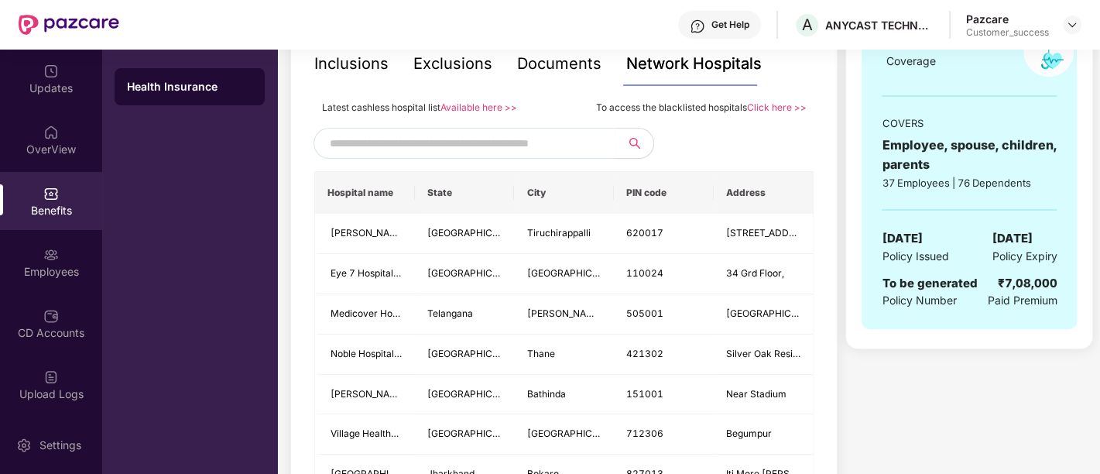
click at [542, 70] on div "Documents" at bounding box center [559, 64] width 84 height 24
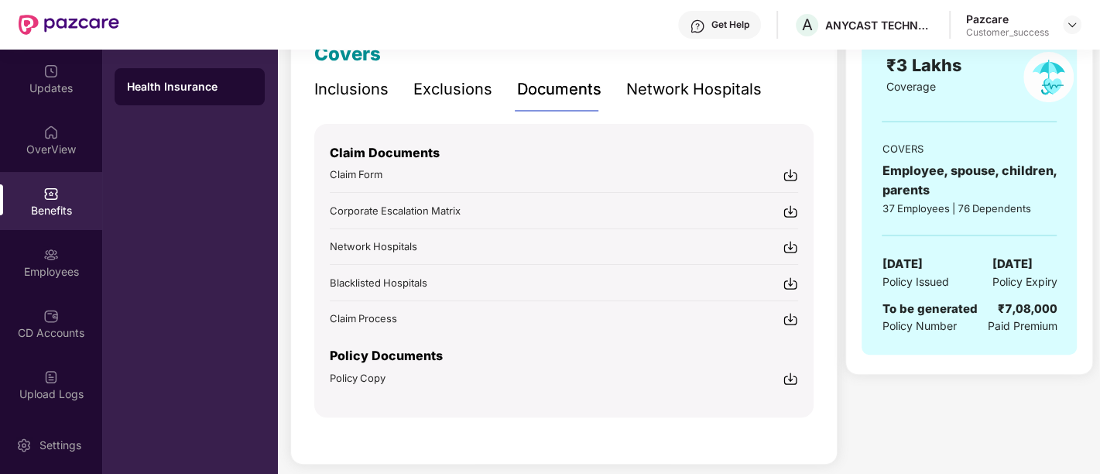
scroll to position [248, 0]
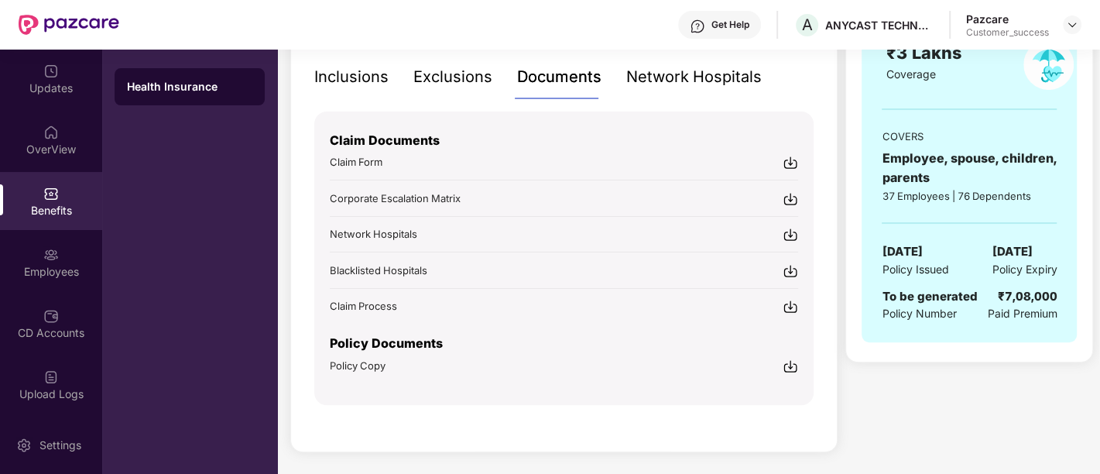
click at [789, 363] on img at bounding box center [789, 365] width 15 height 15
drag, startPoint x: 956, startPoint y: 313, endPoint x: 881, endPoint y: 295, distance: 76.6
click at [881, 295] on div "To be generated Policy Number" at bounding box center [928, 305] width 95 height 36
click at [881, 295] on span "To be generated" at bounding box center [928, 296] width 95 height 15
drag, startPoint x: 881, startPoint y: 295, endPoint x: 957, endPoint y: 317, distance: 79.1
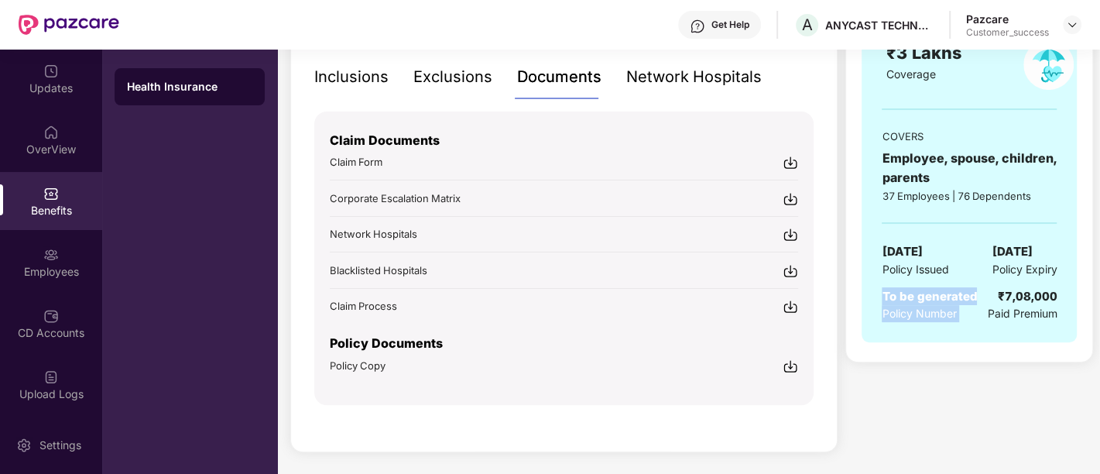
click at [957, 317] on div "To be generated Policy Number" at bounding box center [928, 305] width 95 height 36
click at [957, 317] on div "Policy Number" at bounding box center [928, 313] width 95 height 17
drag, startPoint x: 957, startPoint y: 317, endPoint x: 874, endPoint y: 293, distance: 86.2
click at [874, 293] on div "GROUP HEALTH INSURANCE ₹3 Lakhs Coverage COVERS Employee, spouse, children, par…" at bounding box center [968, 155] width 215 height 375
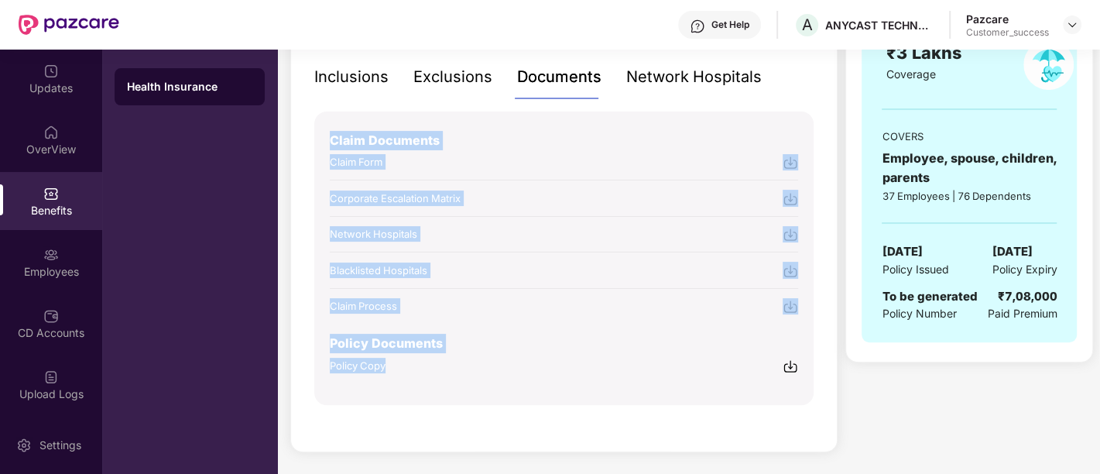
drag, startPoint x: 401, startPoint y: 374, endPoint x: 317, endPoint y: 135, distance: 253.6
click at [317, 135] on div "Claim Documents Claim Form Corporate Escalation Matrix Network Hospitals Blackl…" at bounding box center [563, 257] width 499 height 293
drag, startPoint x: 317, startPoint y: 135, endPoint x: 532, endPoint y: 365, distance: 315.9
click at [532, 365] on div "Claim Documents Claim Form Corporate Escalation Matrix Network Hospitals Blackl…" at bounding box center [563, 257] width 499 height 293
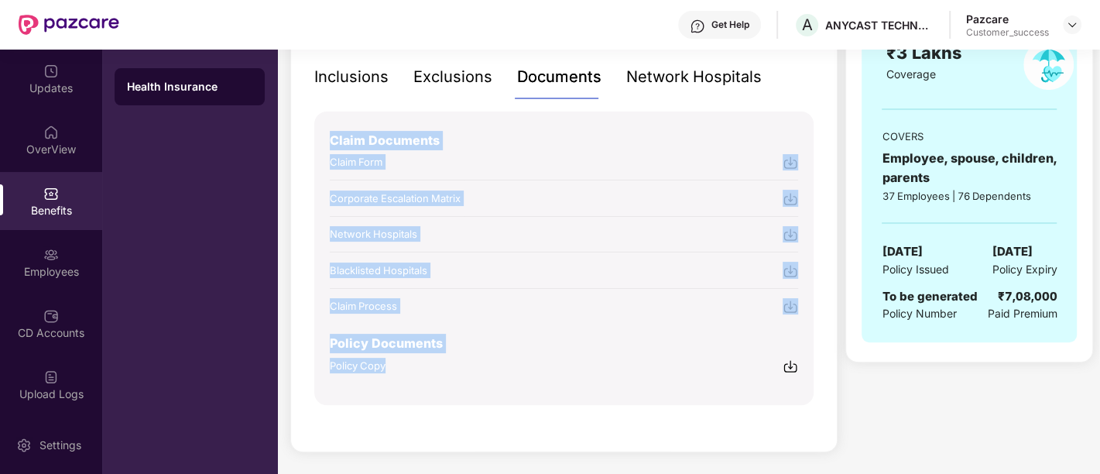
click at [532, 365] on div "Policy Copy" at bounding box center [564, 365] width 468 height 16
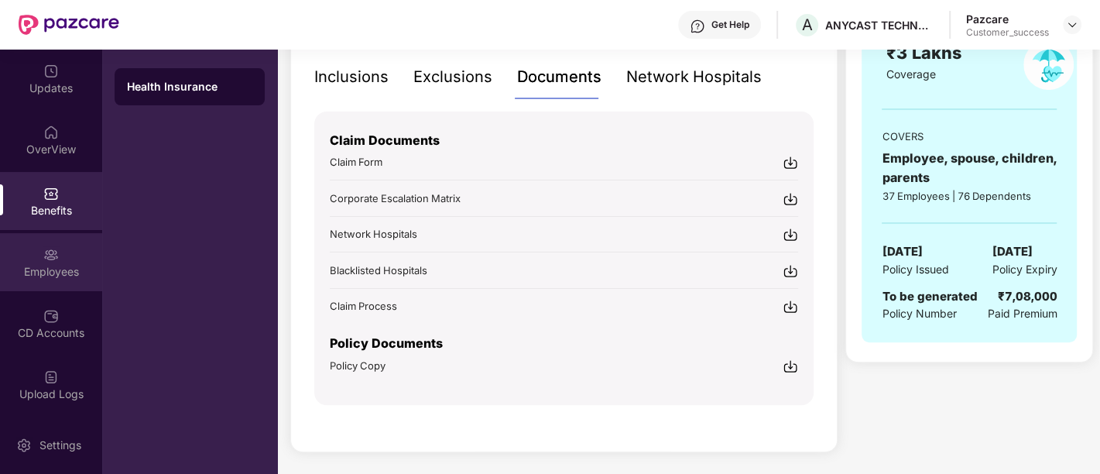
click at [60, 248] on div "Employees" at bounding box center [51, 262] width 102 height 58
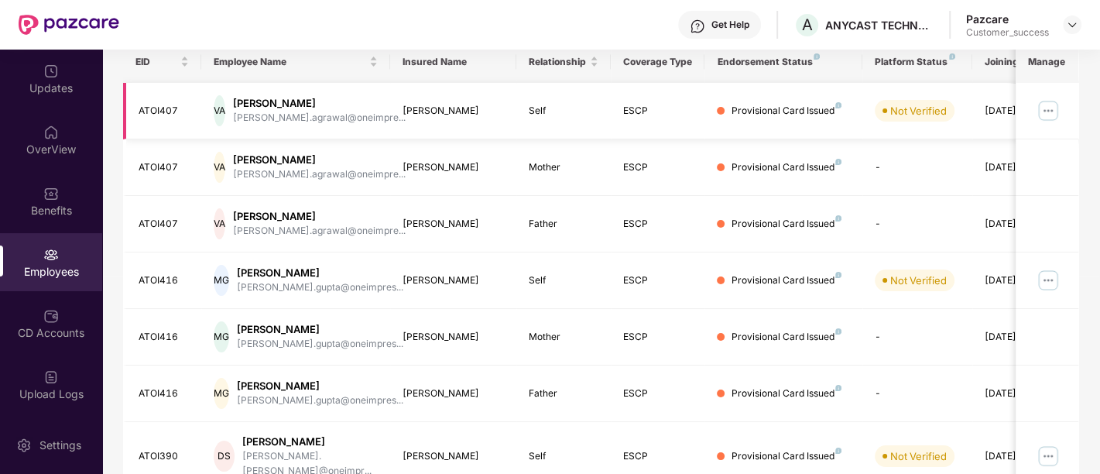
scroll to position [0, 0]
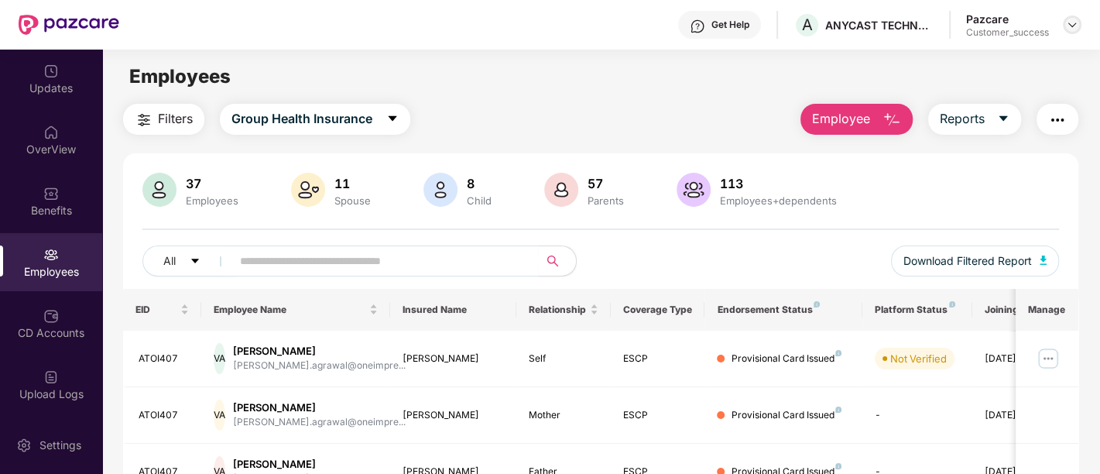
click at [1066, 27] on img at bounding box center [1072, 25] width 12 height 12
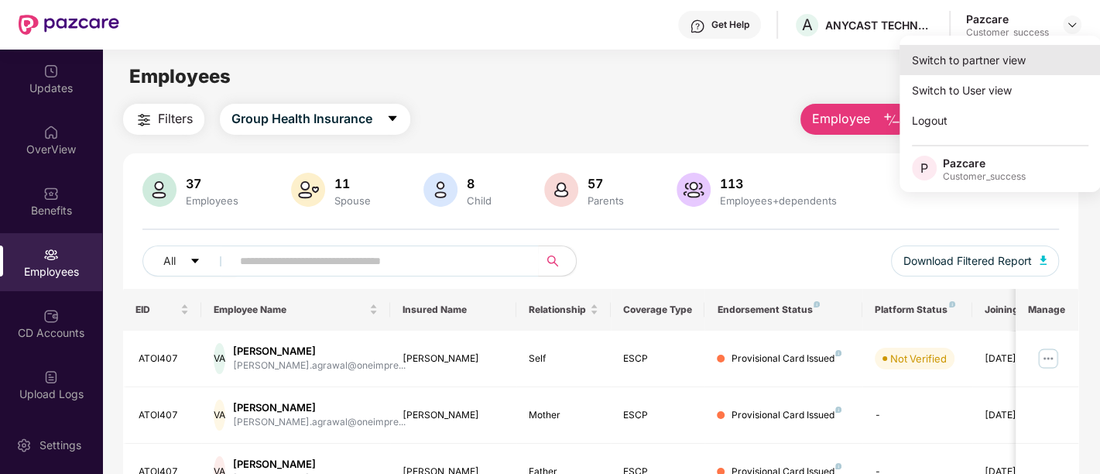
click at [966, 70] on div "Switch to partner view" at bounding box center [999, 60] width 201 height 30
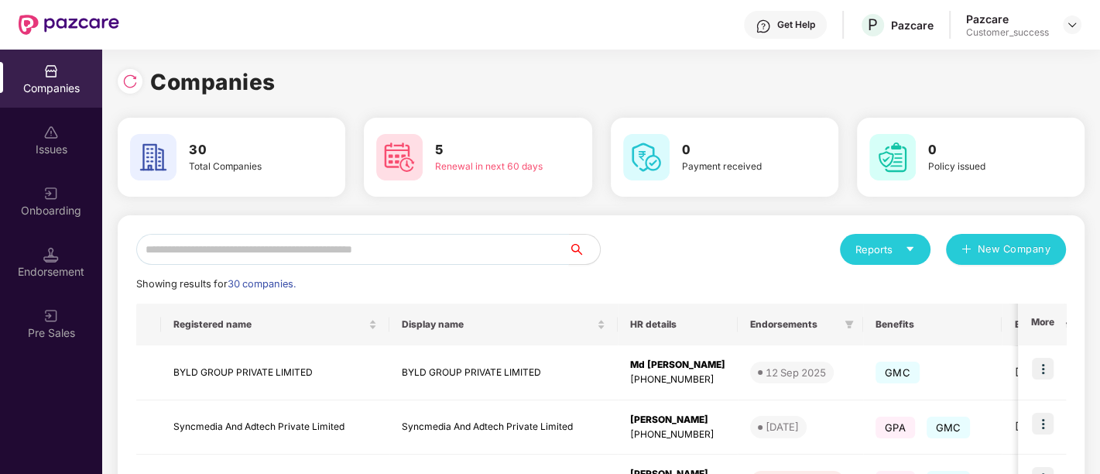
click at [409, 254] on input "text" at bounding box center [352, 249] width 433 height 31
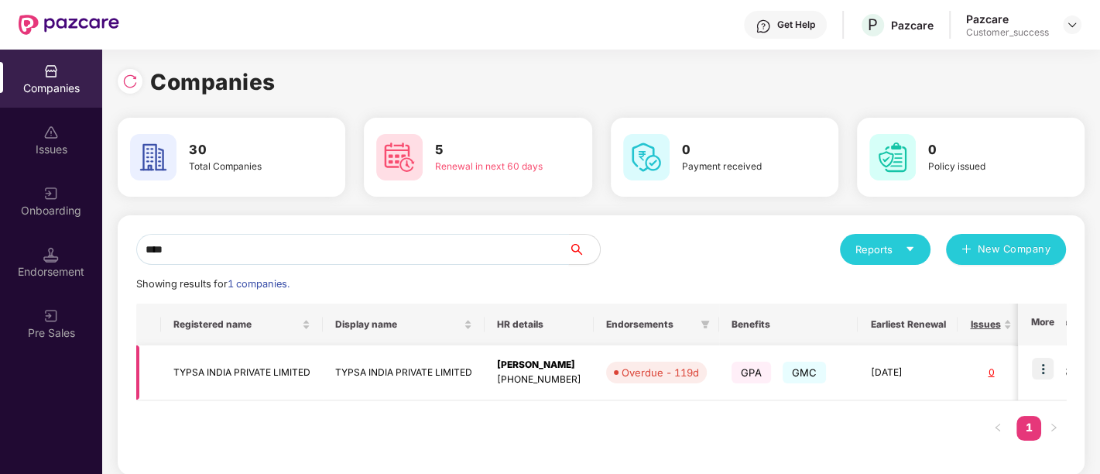
type input "****"
click at [1039, 368] on img at bounding box center [1043, 369] width 22 height 22
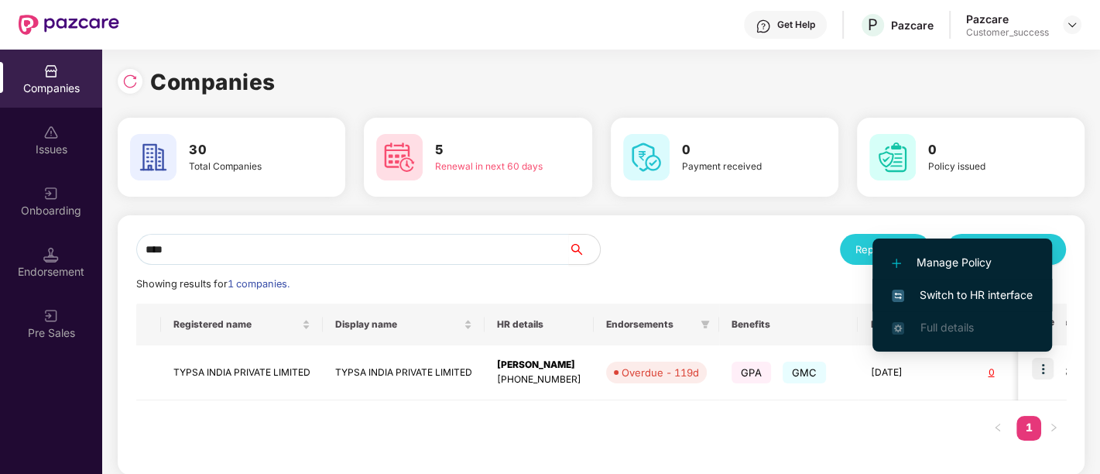
click at [998, 296] on span "Switch to HR interface" at bounding box center [962, 294] width 141 height 17
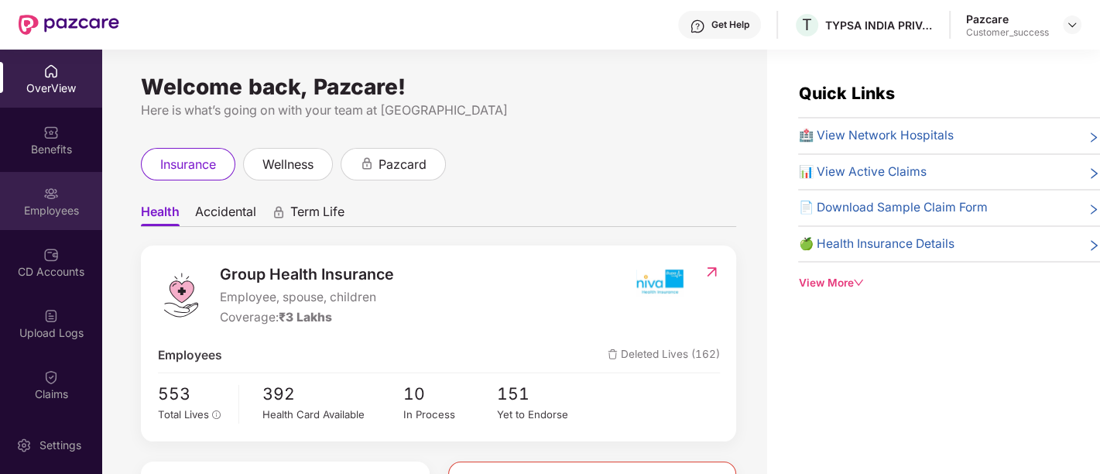
click at [59, 203] on div "Employees" at bounding box center [51, 210] width 102 height 15
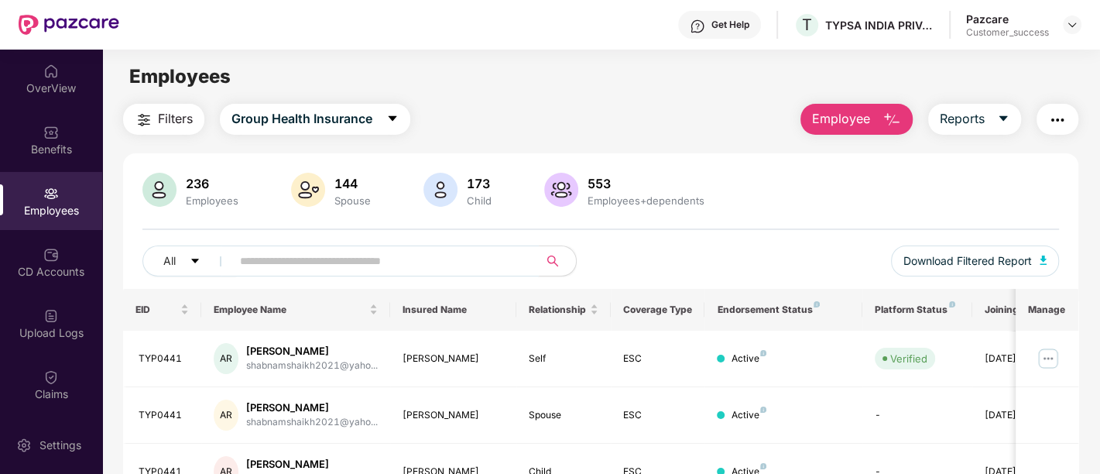
click at [359, 266] on input "text" at bounding box center [379, 260] width 278 height 23
paste input "*******"
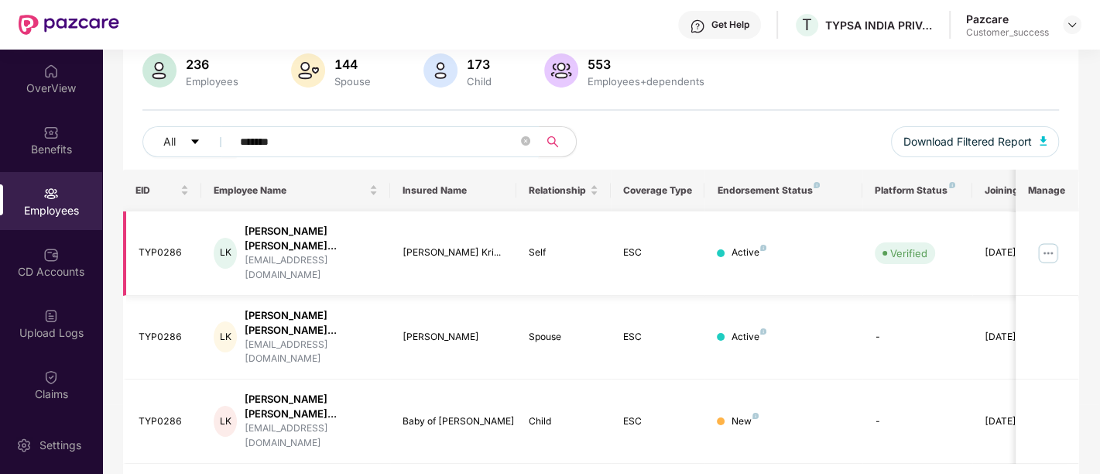
type input "*******"
click at [1052, 244] on img at bounding box center [1047, 253] width 25 height 25
click at [837, 135] on div "All ******* Download Filtered Report" at bounding box center [600, 147] width 916 height 43
drag, startPoint x: 867, startPoint y: 137, endPoint x: 1071, endPoint y: 135, distance: 204.3
click at [1071, 135] on div "236 Employees 144 Spouse 173 Child 553 Employees+dependents All ******* Downloa…" at bounding box center [600, 111] width 955 height 116
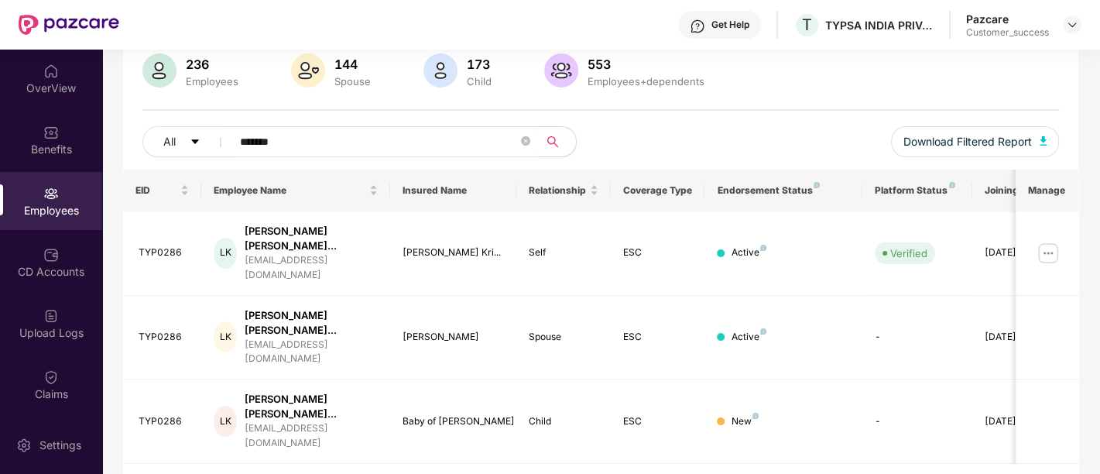
drag, startPoint x: 1071, startPoint y: 135, endPoint x: 900, endPoint y: 114, distance: 172.4
click at [900, 114] on div "236 Employees 144 Spouse 173 Child 553 Employees+dependents All ******* Downloa…" at bounding box center [600, 111] width 955 height 116
drag, startPoint x: 301, startPoint y: 142, endPoint x: 220, endPoint y: 135, distance: 81.6
click at [220, 135] on div "All *******" at bounding box center [371, 141] width 458 height 31
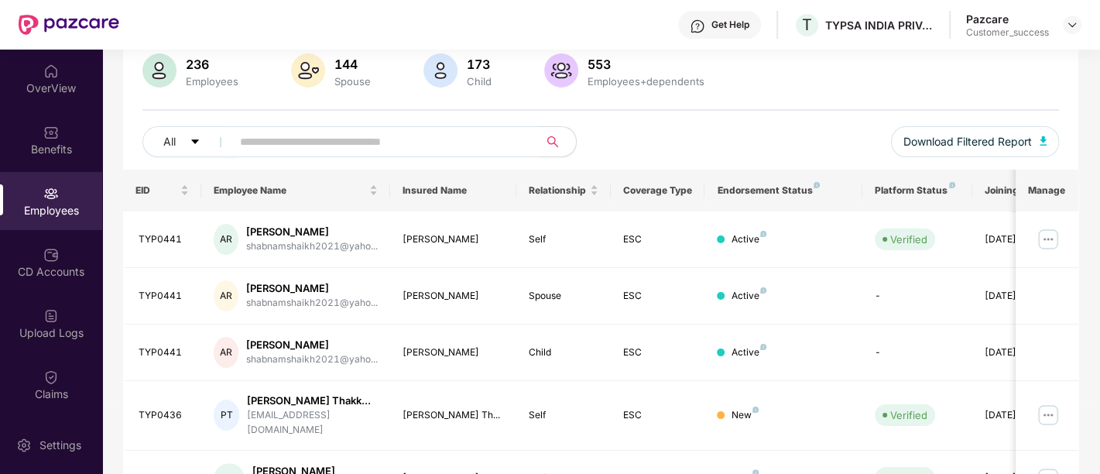
click at [638, 133] on div "All Download Filtered Report" at bounding box center [600, 147] width 916 height 43
drag, startPoint x: 638, startPoint y: 133, endPoint x: 617, endPoint y: 137, distance: 21.2
click at [617, 137] on div "All Download Filtered Report" at bounding box center [600, 147] width 916 height 43
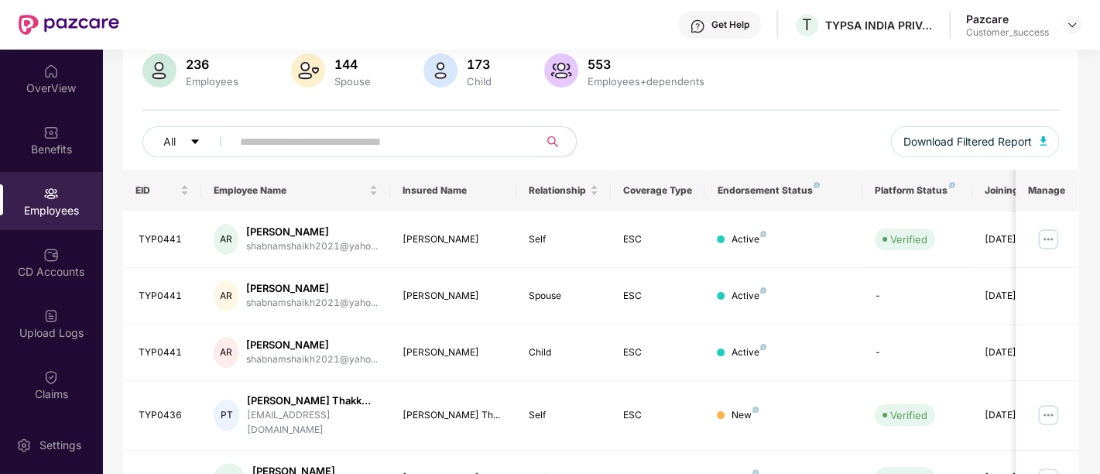
drag, startPoint x: 617, startPoint y: 137, endPoint x: 586, endPoint y: 139, distance: 31.0
click at [586, 139] on div "All Download Filtered Report" at bounding box center [600, 147] width 916 height 43
drag, startPoint x: 586, startPoint y: 139, endPoint x: 449, endPoint y: 132, distance: 137.1
click at [449, 132] on div "All" at bounding box center [371, 141] width 458 height 31
click at [449, 132] on input "text" at bounding box center [379, 141] width 278 height 23
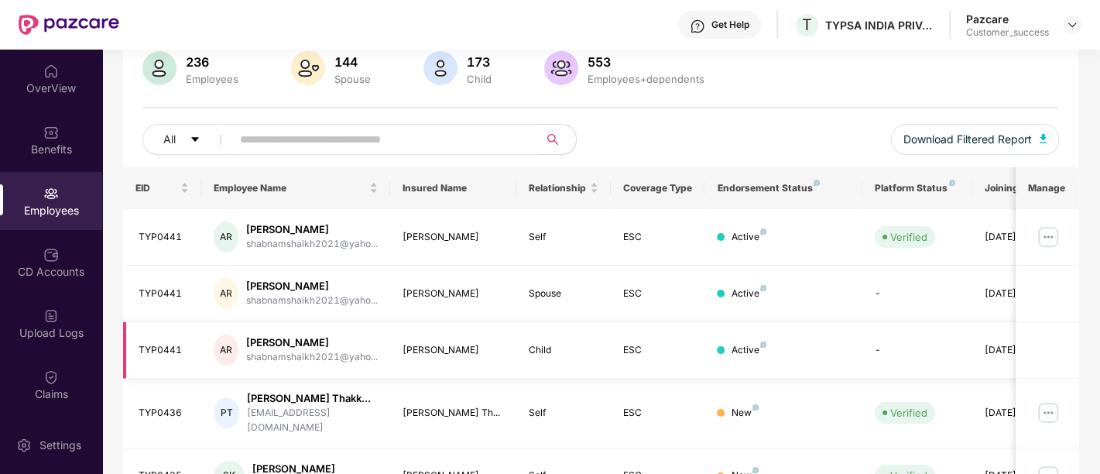
scroll to position [121, 0]
paste input "*******"
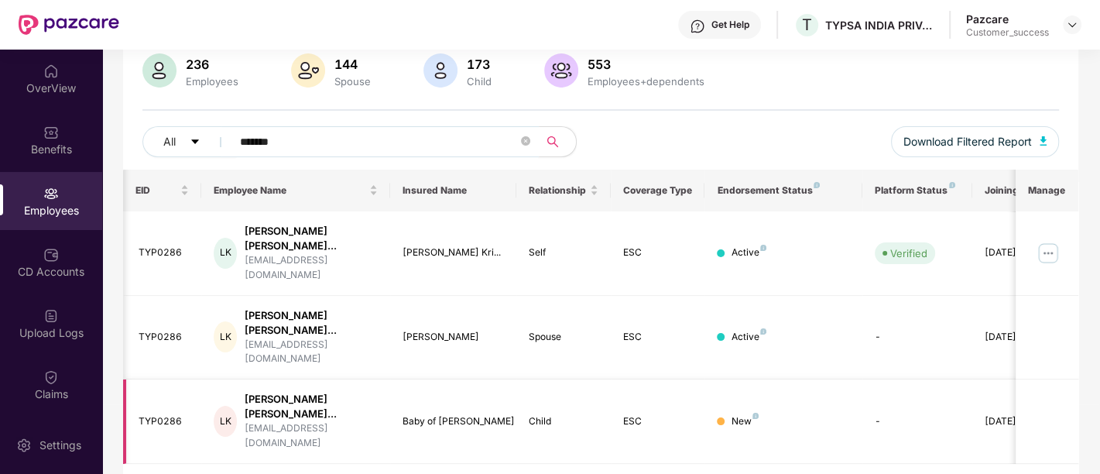
scroll to position [0, 50]
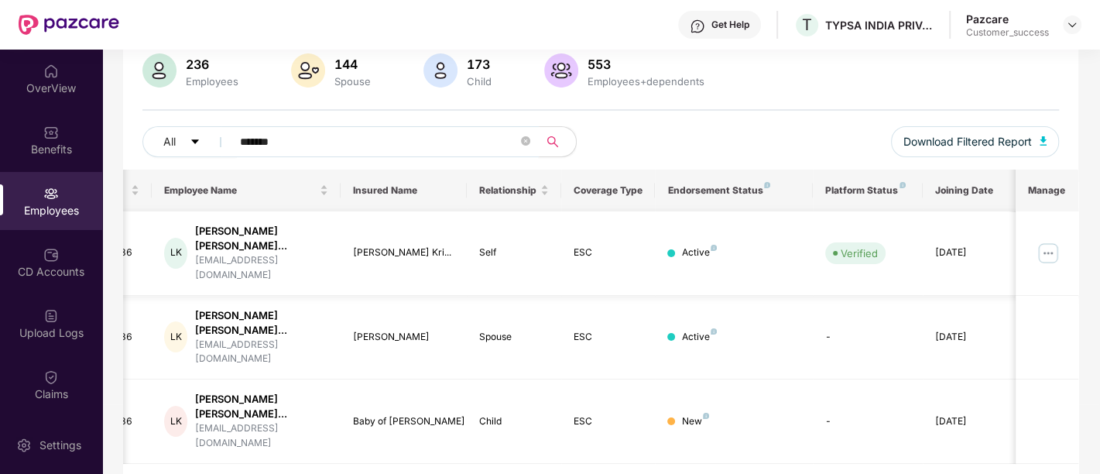
type input "*******"
click at [1049, 242] on img at bounding box center [1047, 253] width 25 height 25
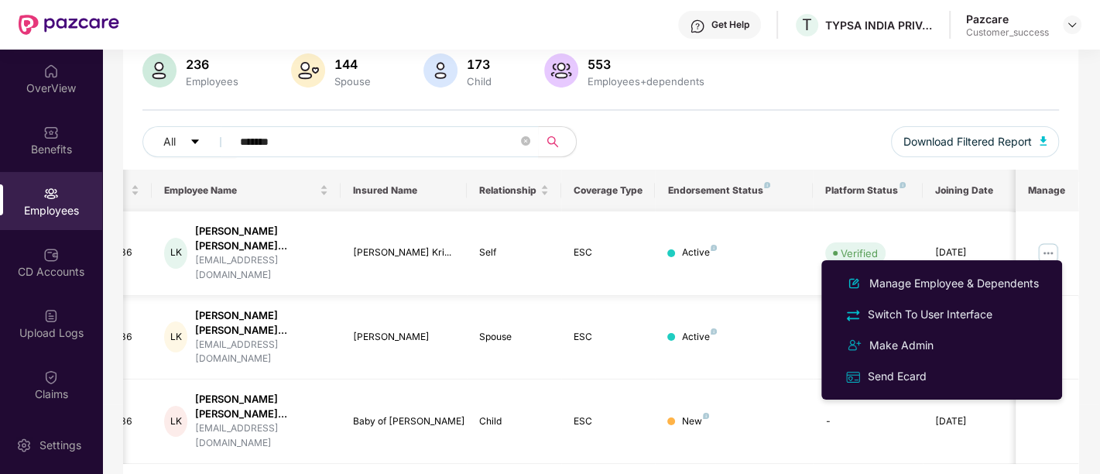
scroll to position [0, 0]
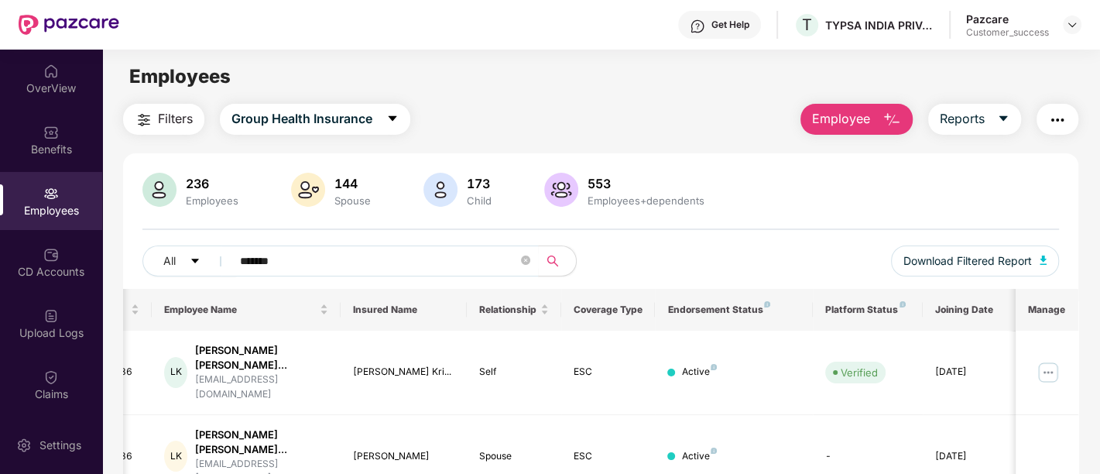
click at [574, 118] on div "Filters Group Health Insurance Employee Reports" at bounding box center [600, 119] width 955 height 31
click at [47, 91] on div "OverView" at bounding box center [51, 87] width 102 height 15
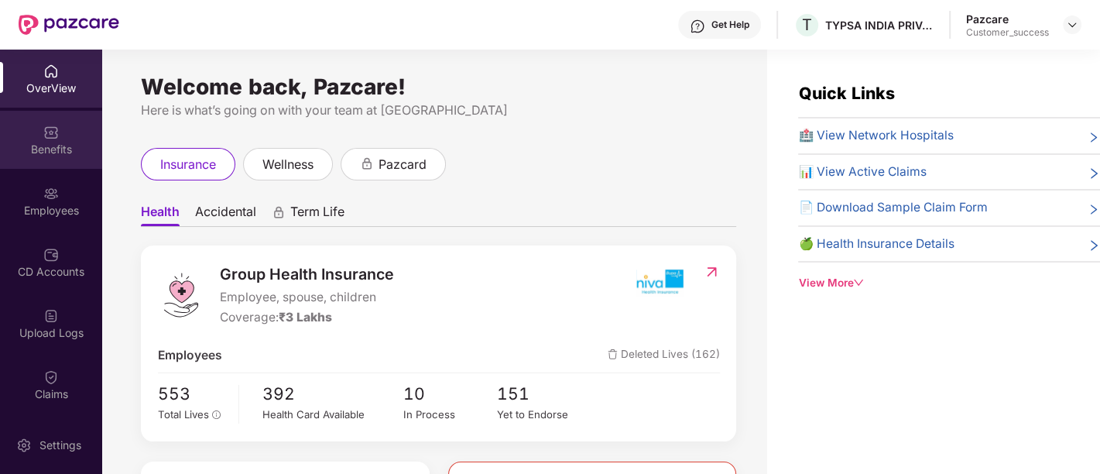
click at [59, 142] on div "Benefits" at bounding box center [51, 149] width 102 height 15
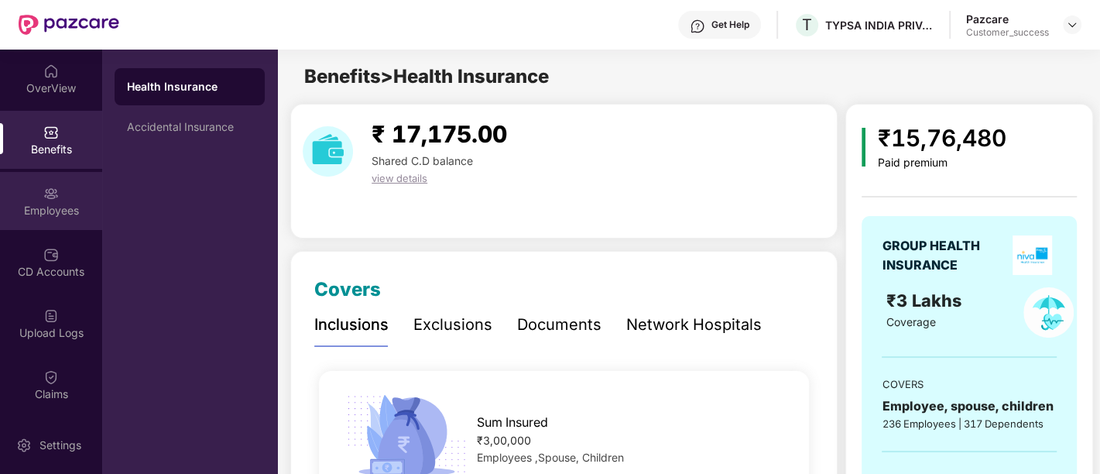
click at [60, 197] on div "Employees" at bounding box center [51, 201] width 102 height 58
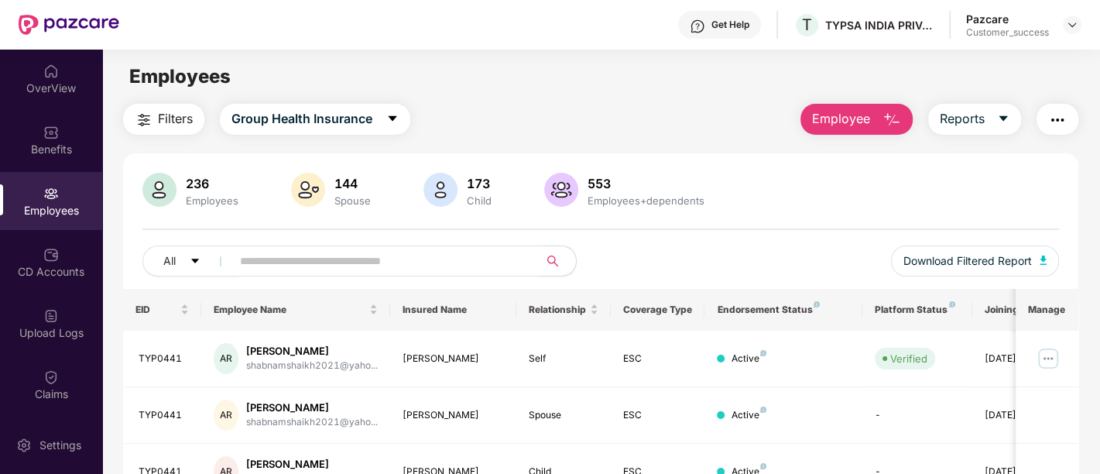
click at [252, 256] on input "text" at bounding box center [379, 260] width 278 height 23
paste input "*******"
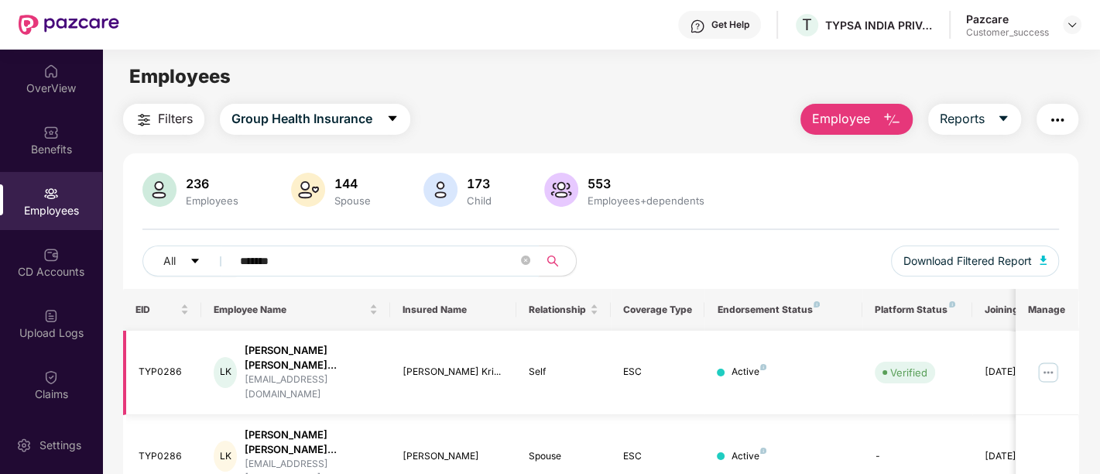
scroll to position [119, 0]
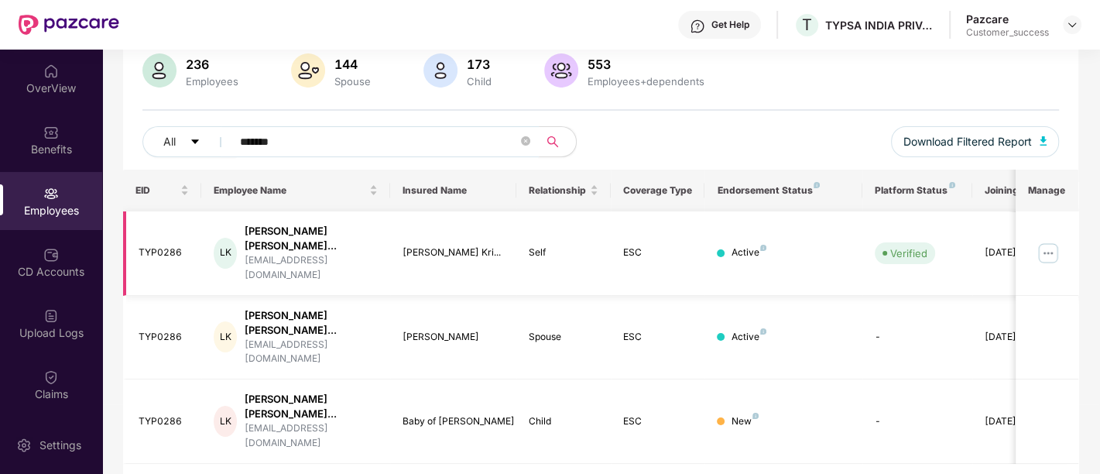
type input "*******"
click at [1049, 248] on img at bounding box center [1047, 253] width 25 height 25
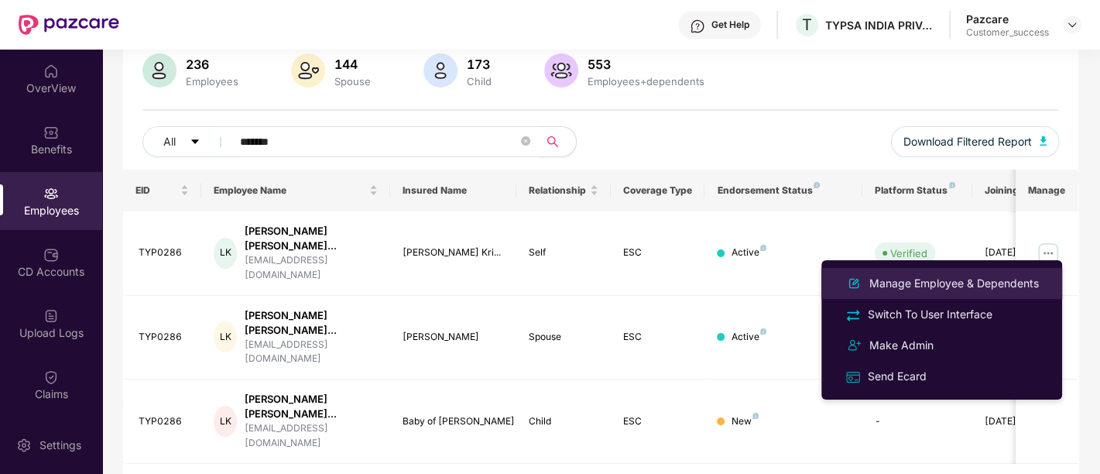
click at [909, 289] on div "Manage Employee & Dependents" at bounding box center [954, 283] width 176 height 17
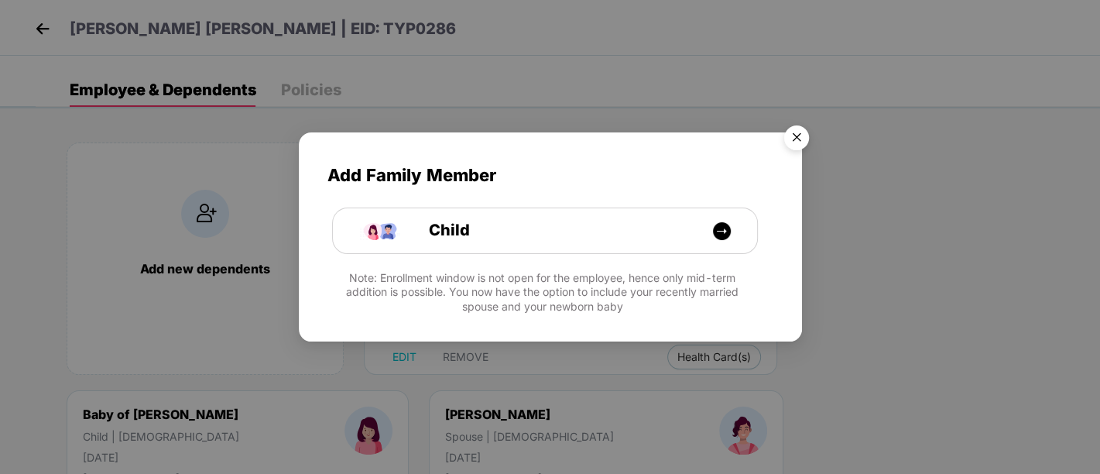
scroll to position [5, 0]
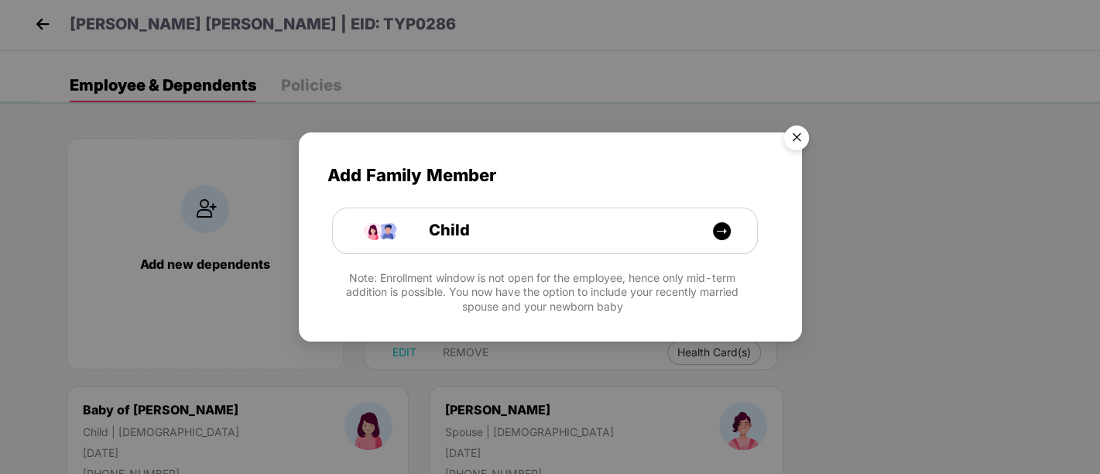
click at [799, 131] on img "Close" at bounding box center [796, 139] width 43 height 43
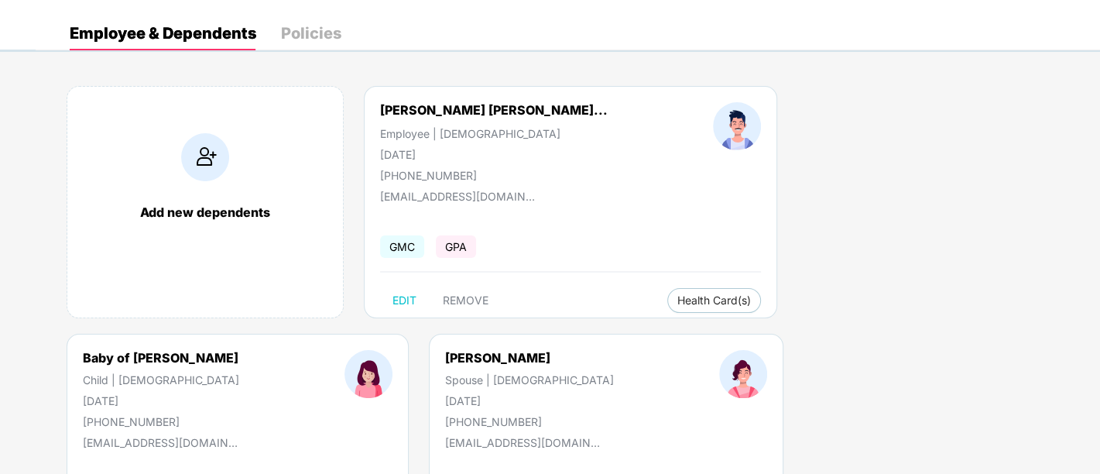
scroll to position [55, 0]
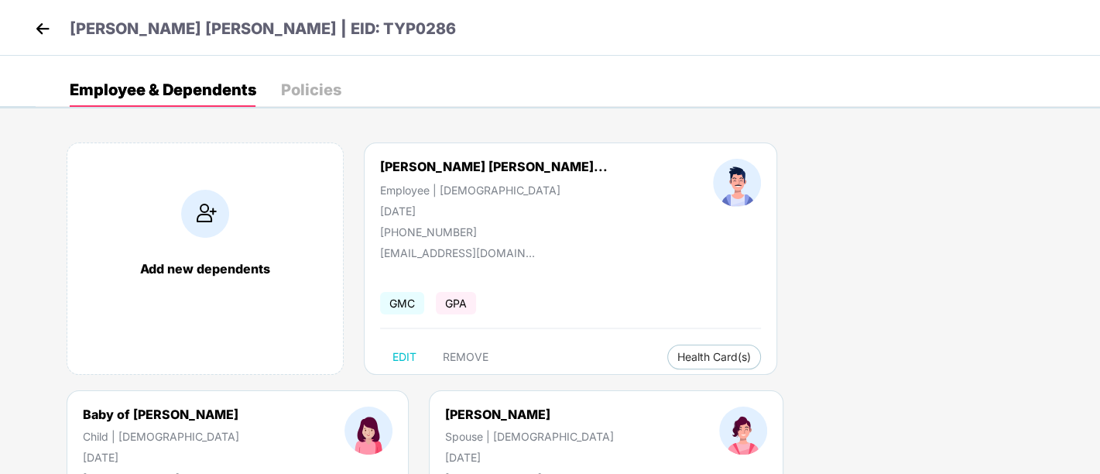
select select "*****"
select select "******"
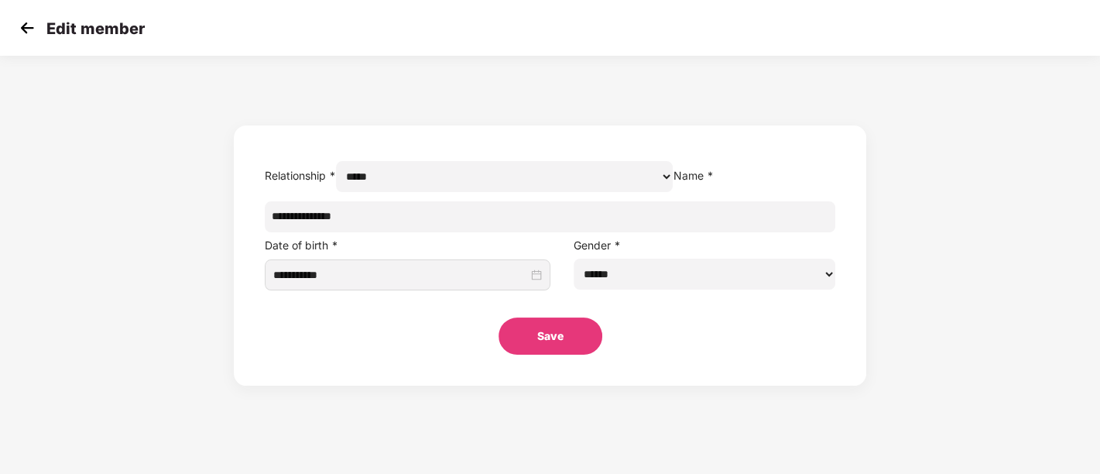
click at [427, 232] on input "**********" at bounding box center [550, 216] width 571 height 31
type input "**********"
click at [566, 354] on button "Save" at bounding box center [550, 335] width 104 height 37
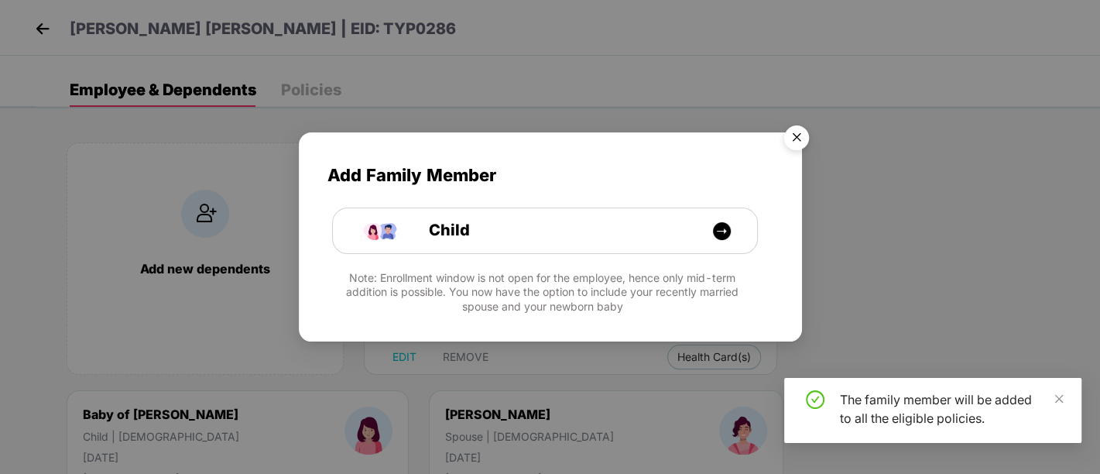
click at [786, 142] on img "Close" at bounding box center [796, 139] width 43 height 43
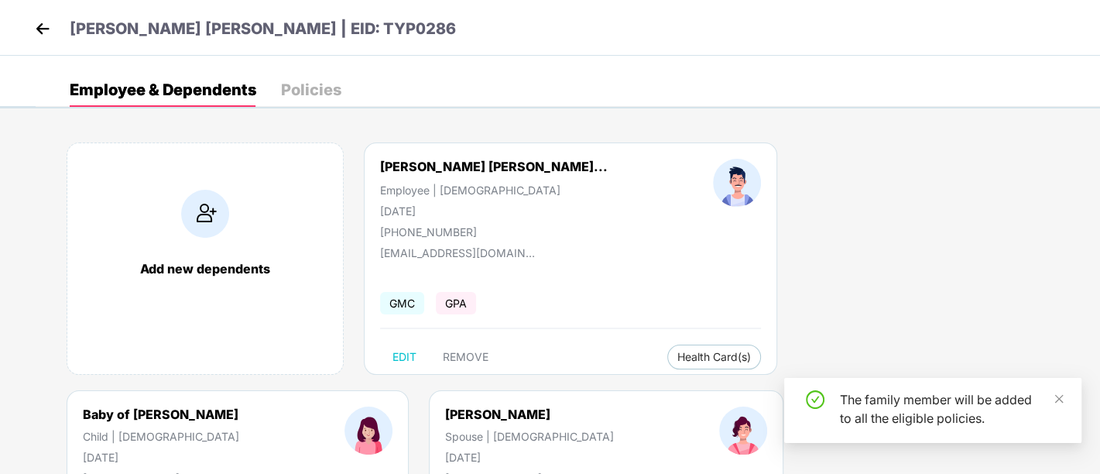
click at [1066, 397] on div "The family member will be added to all the eligible policies." at bounding box center [932, 410] width 297 height 65
click at [1057, 399] on icon "close" at bounding box center [1059, 398] width 9 height 9
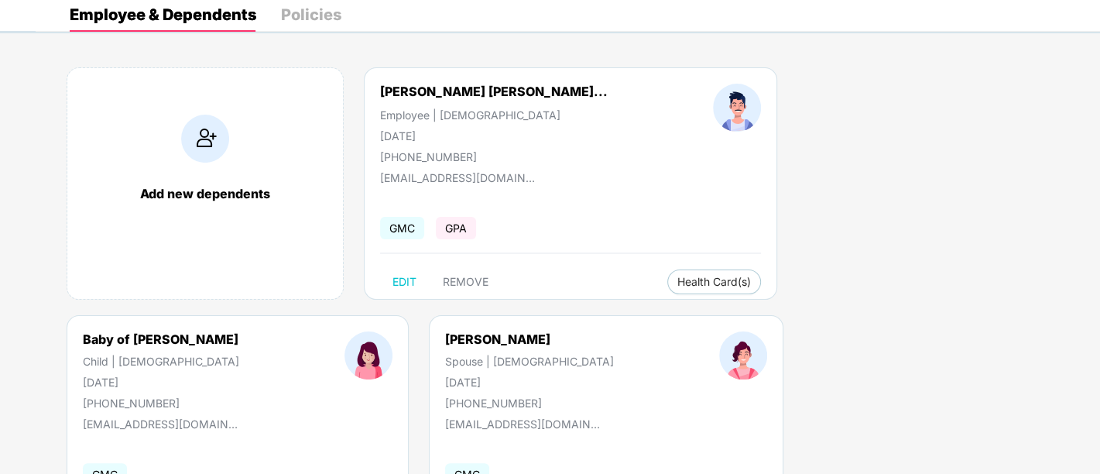
scroll to position [59, 0]
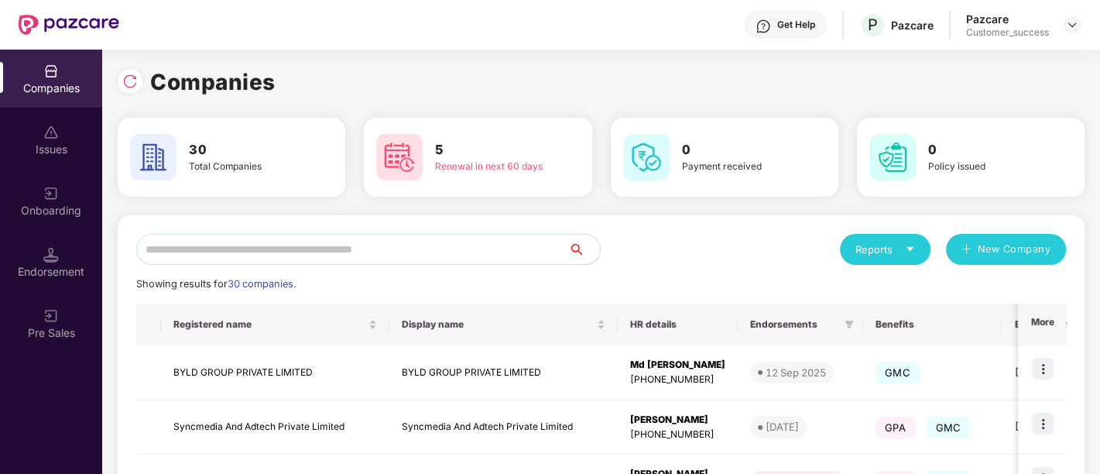
click at [347, 249] on input "text" at bounding box center [352, 249] width 433 height 31
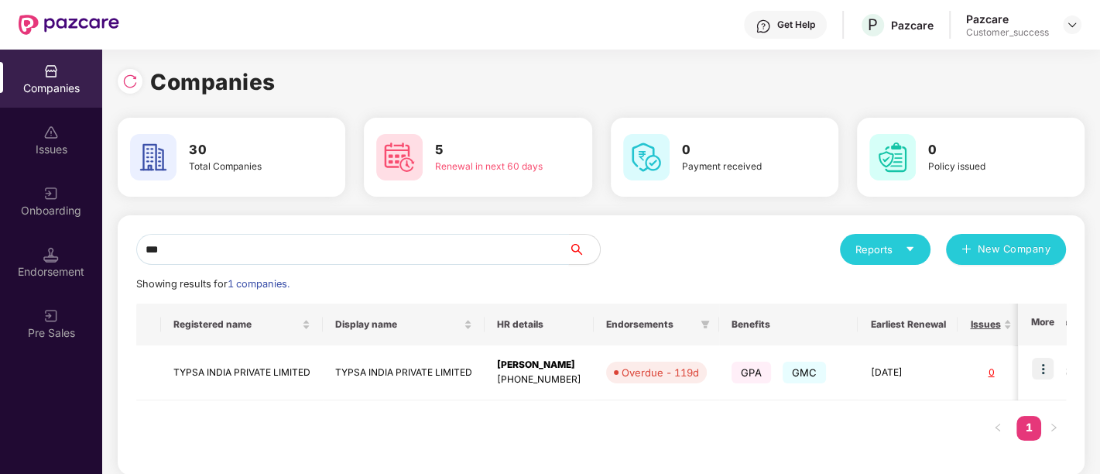
type input "***"
click at [1040, 362] on img at bounding box center [1043, 369] width 22 height 22
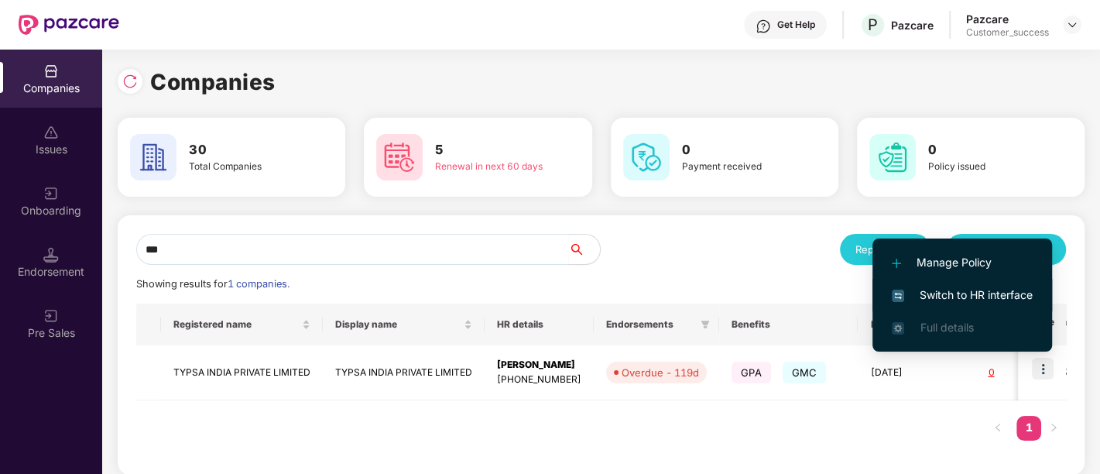
click at [951, 297] on span "Switch to HR interface" at bounding box center [962, 294] width 141 height 17
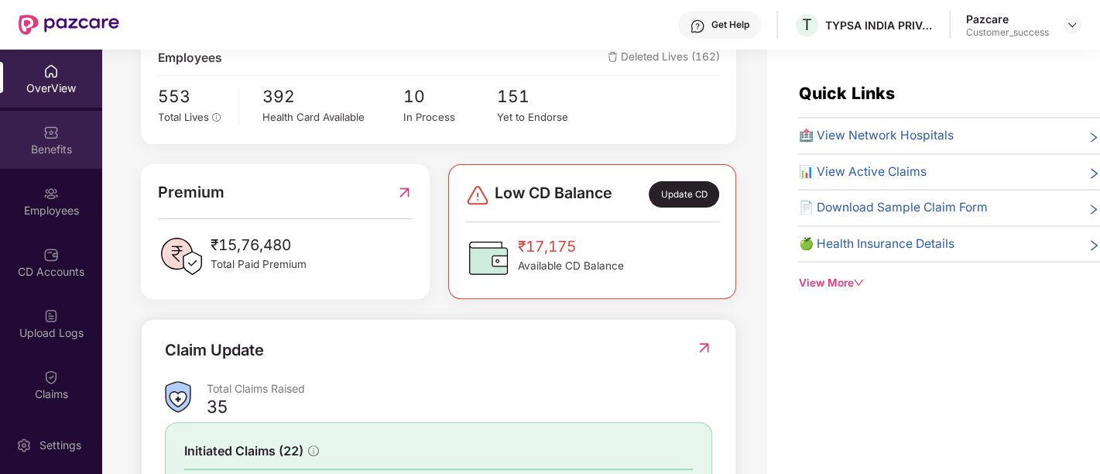
click at [44, 149] on div "Benefits" at bounding box center [51, 149] width 102 height 15
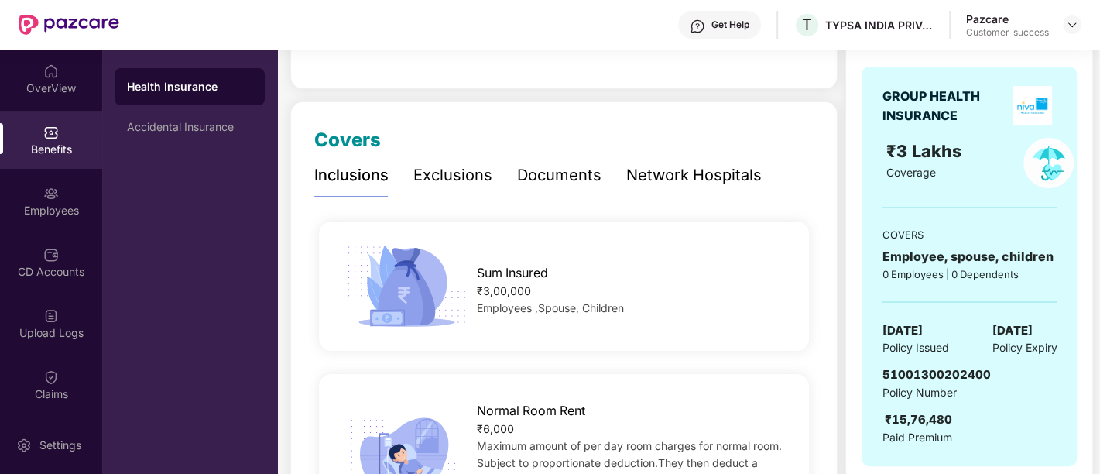
scroll to position [173, 0]
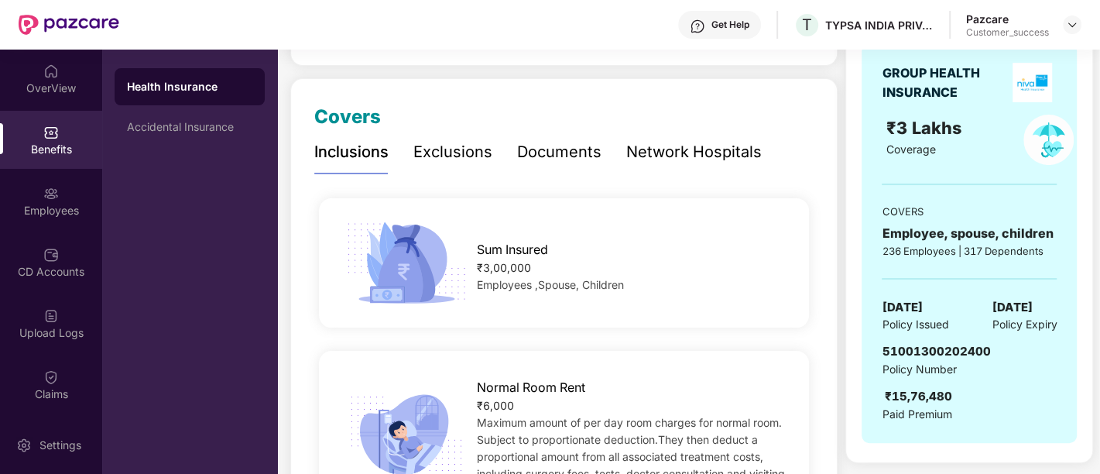
click at [891, 347] on span "51001300202400" at bounding box center [935, 351] width 108 height 15
drag, startPoint x: 955, startPoint y: 364, endPoint x: 882, endPoint y: 344, distance: 75.5
click at [882, 344] on div "51001300202400 Policy Number" at bounding box center [935, 360] width 108 height 36
copy div "51001300202400 Policy Number"
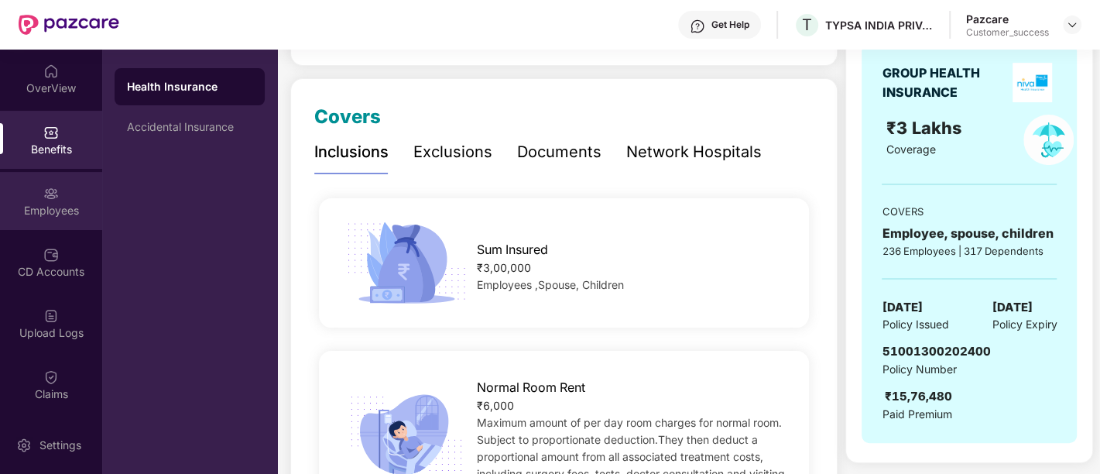
click at [70, 200] on div "Employees" at bounding box center [51, 201] width 102 height 58
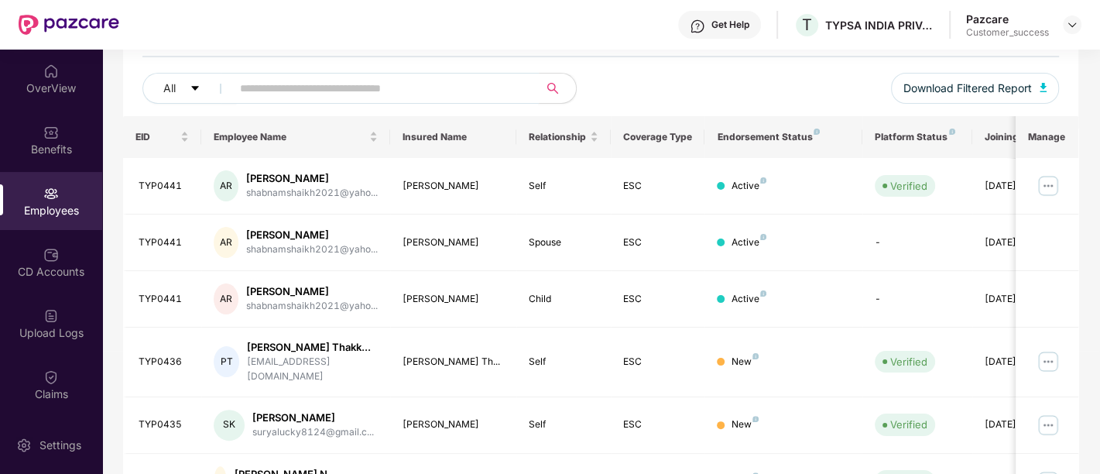
click at [407, 89] on input "text" at bounding box center [379, 88] width 278 height 23
paste input "*******"
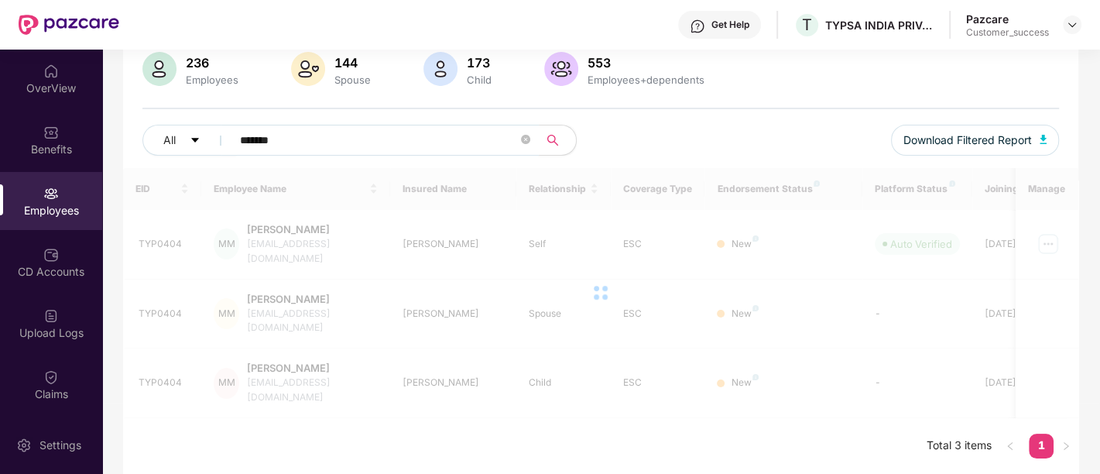
scroll to position [80, 0]
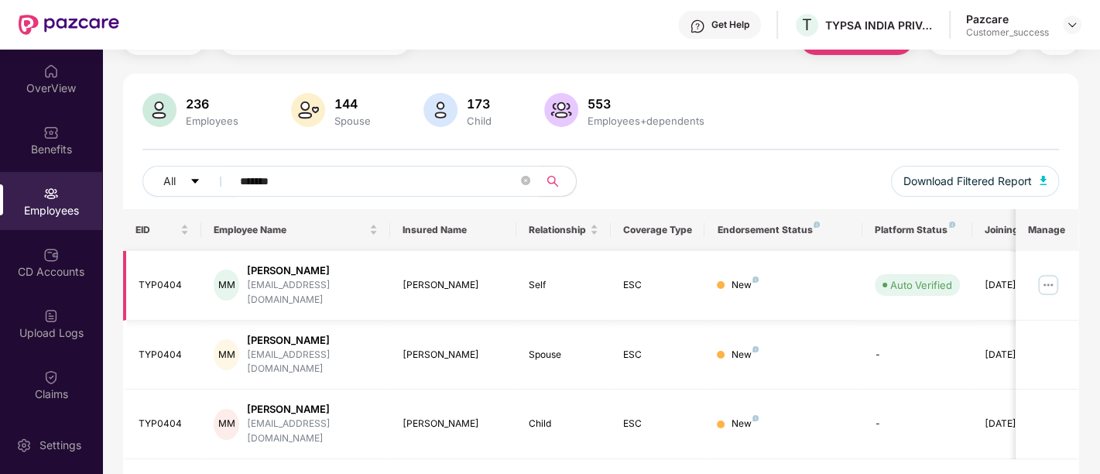
type input "*******"
click at [1044, 275] on img at bounding box center [1047, 284] width 25 height 25
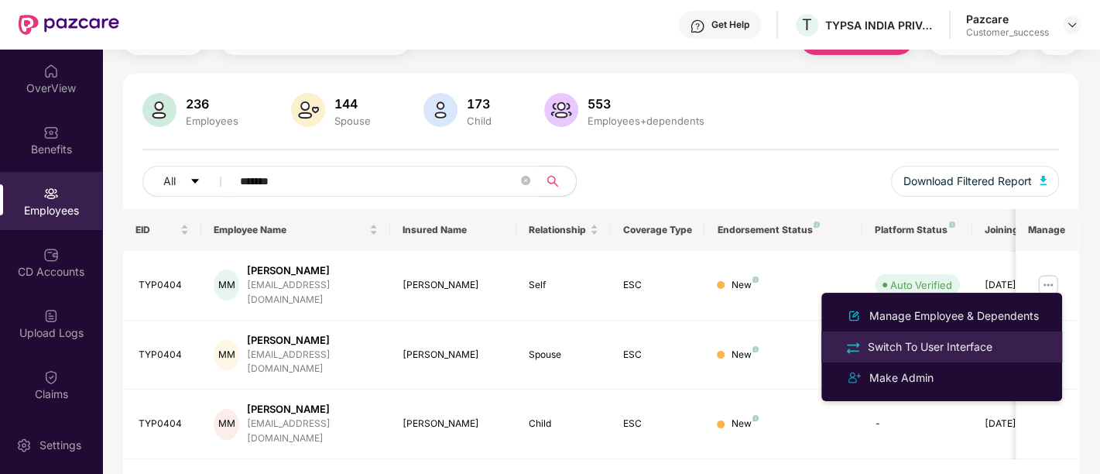
click at [913, 338] on div "Switch To User Interface" at bounding box center [929, 346] width 131 height 17
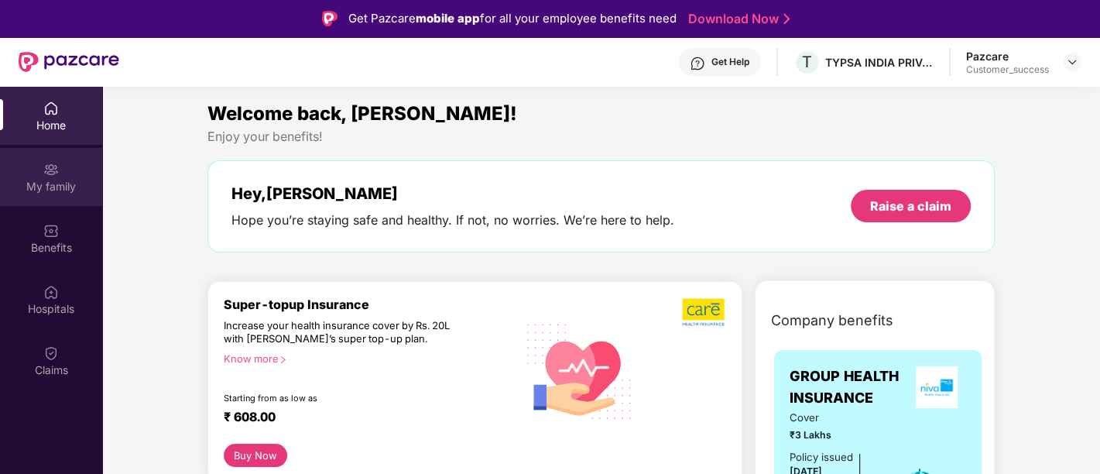
click at [58, 188] on div "My family" at bounding box center [51, 186] width 102 height 15
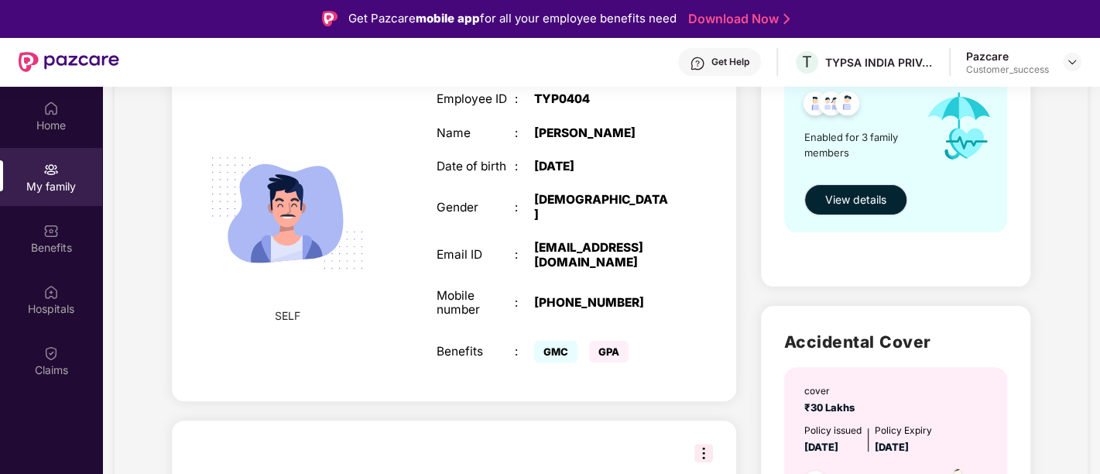
scroll to position [265, 0]
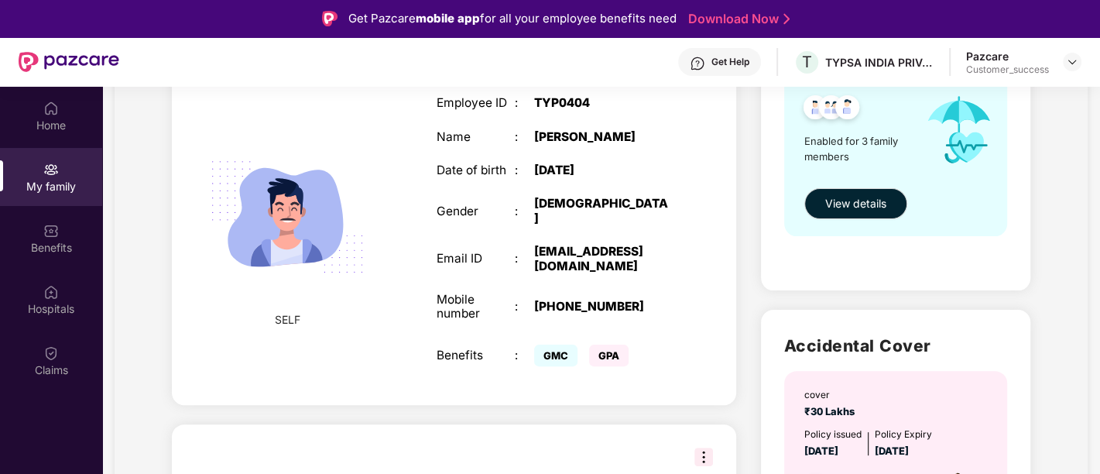
click at [388, 252] on div "SELF Employee ID : TYP0404 Name : [PERSON_NAME] Date of birth : [DEMOGRAPHIC_DA…" at bounding box center [453, 233] width 563 height 344
drag, startPoint x: 549, startPoint y: 238, endPoint x: 493, endPoint y: 240, distance: 55.8
click at [493, 252] on div "Email ID" at bounding box center [475, 259] width 78 height 14
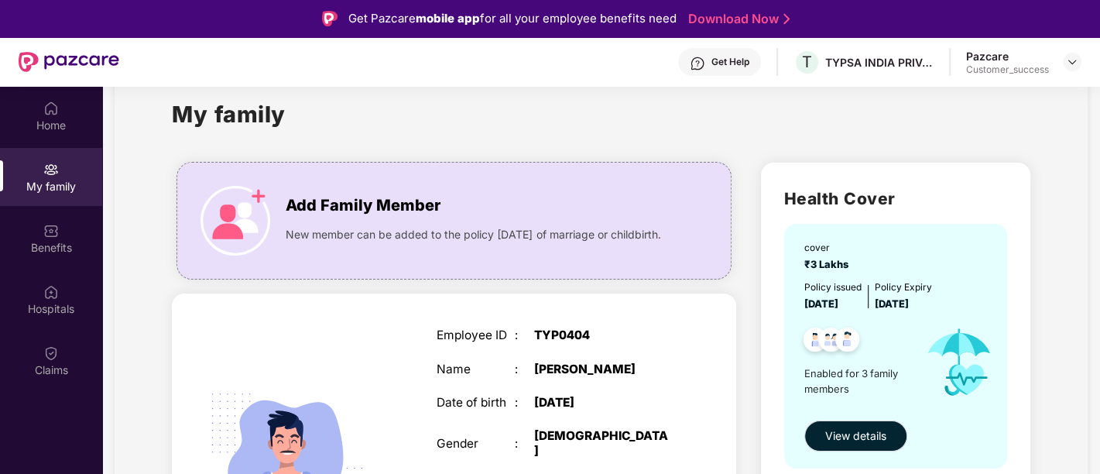
scroll to position [0, 0]
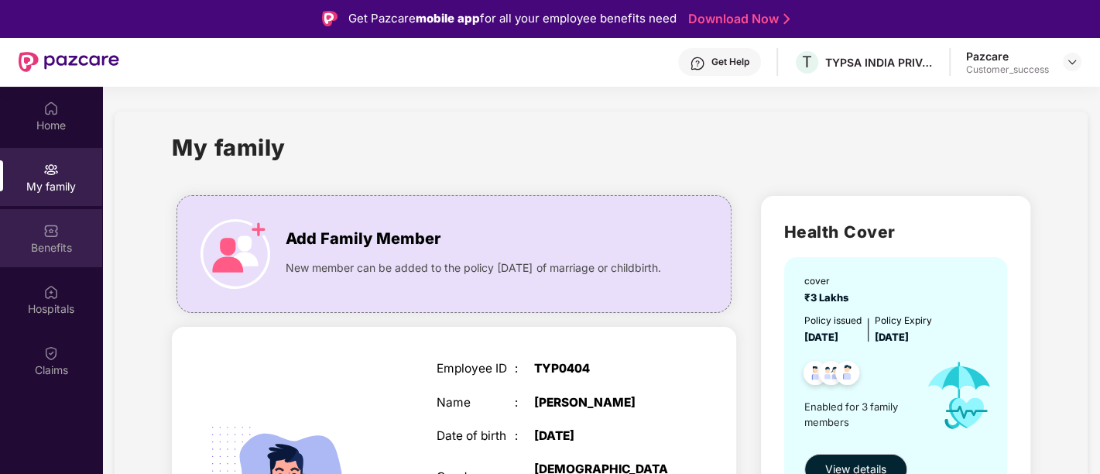
click at [63, 242] on div "Benefits" at bounding box center [51, 247] width 102 height 15
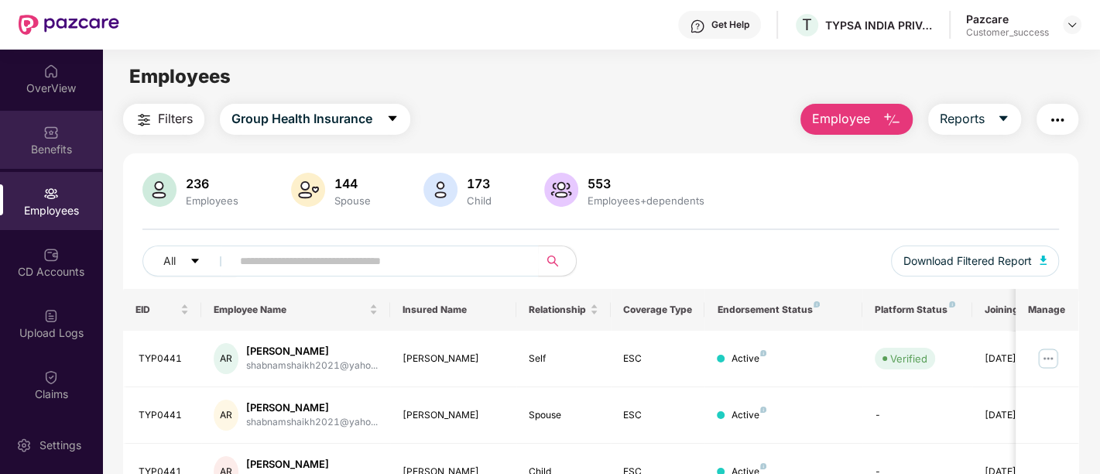
click at [43, 128] on img at bounding box center [50, 132] width 15 height 15
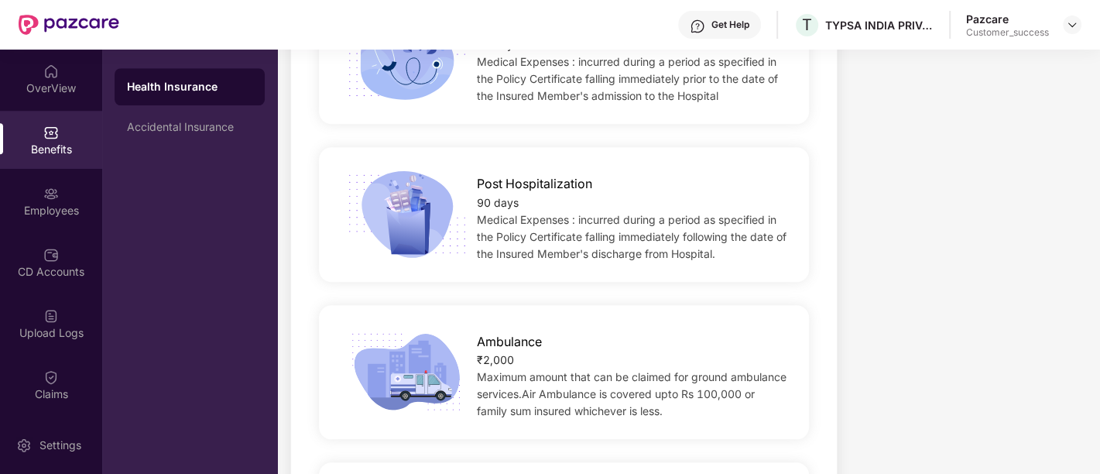
scroll to position [1097, 0]
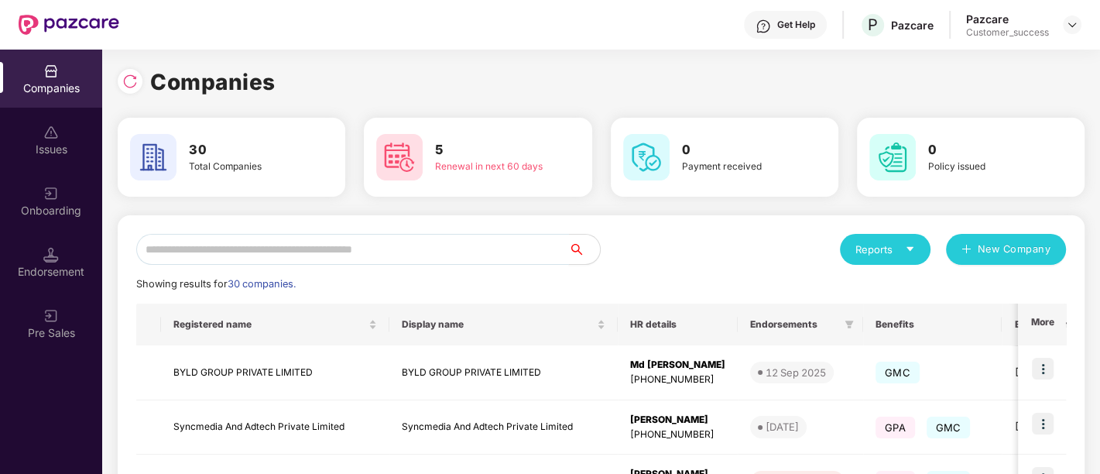
click at [416, 249] on input "text" at bounding box center [352, 249] width 433 height 31
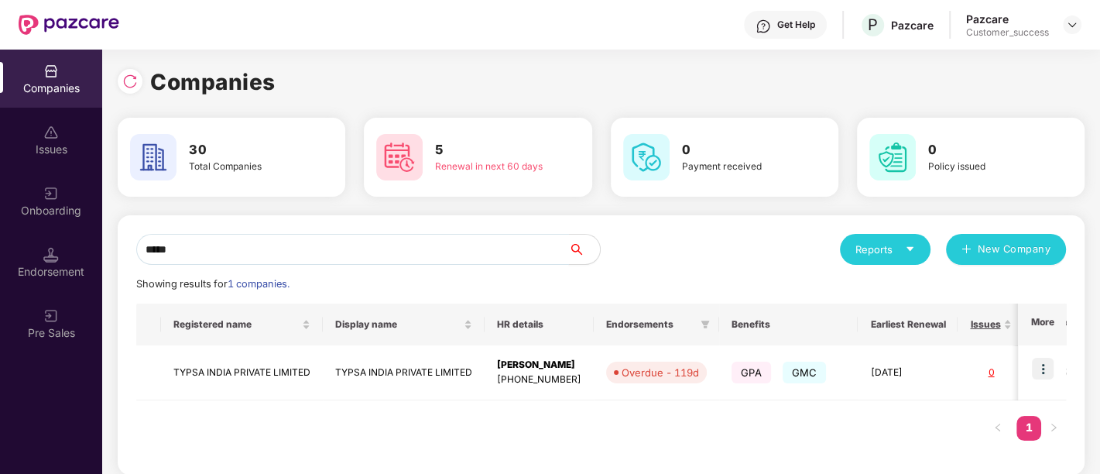
type input "*****"
